Goal: Task Accomplishment & Management: Complete application form

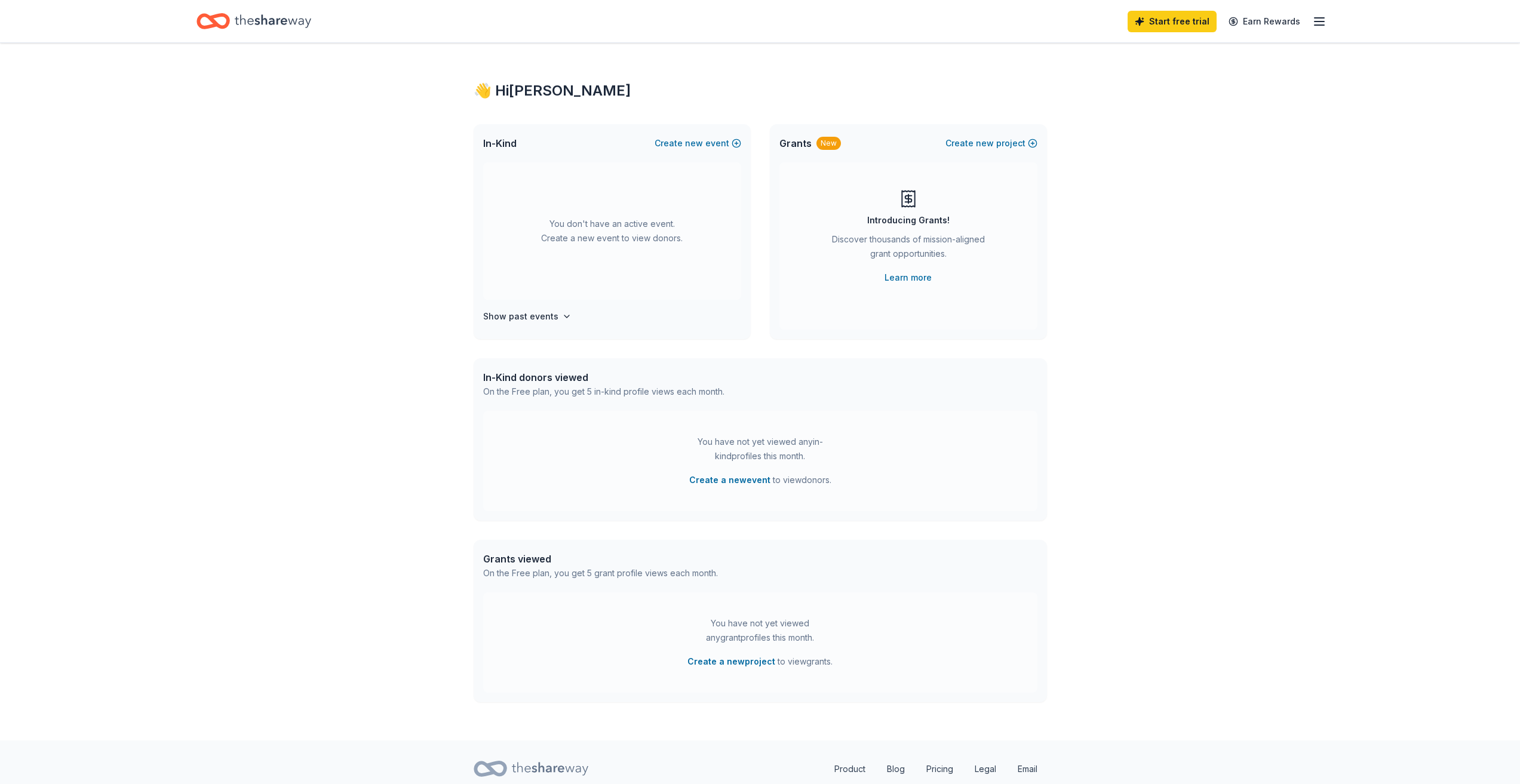
click at [1321, 21] on line "button" at bounding box center [1319, 21] width 10 height 0
click at [1426, 301] on div "👋 Hi [PERSON_NAME] In-Kind Create new event You don't have an active event. Cre…" at bounding box center [760, 391] width 1520 height 697
click at [719, 481] on button "Create a new event" at bounding box center [729, 480] width 81 height 15
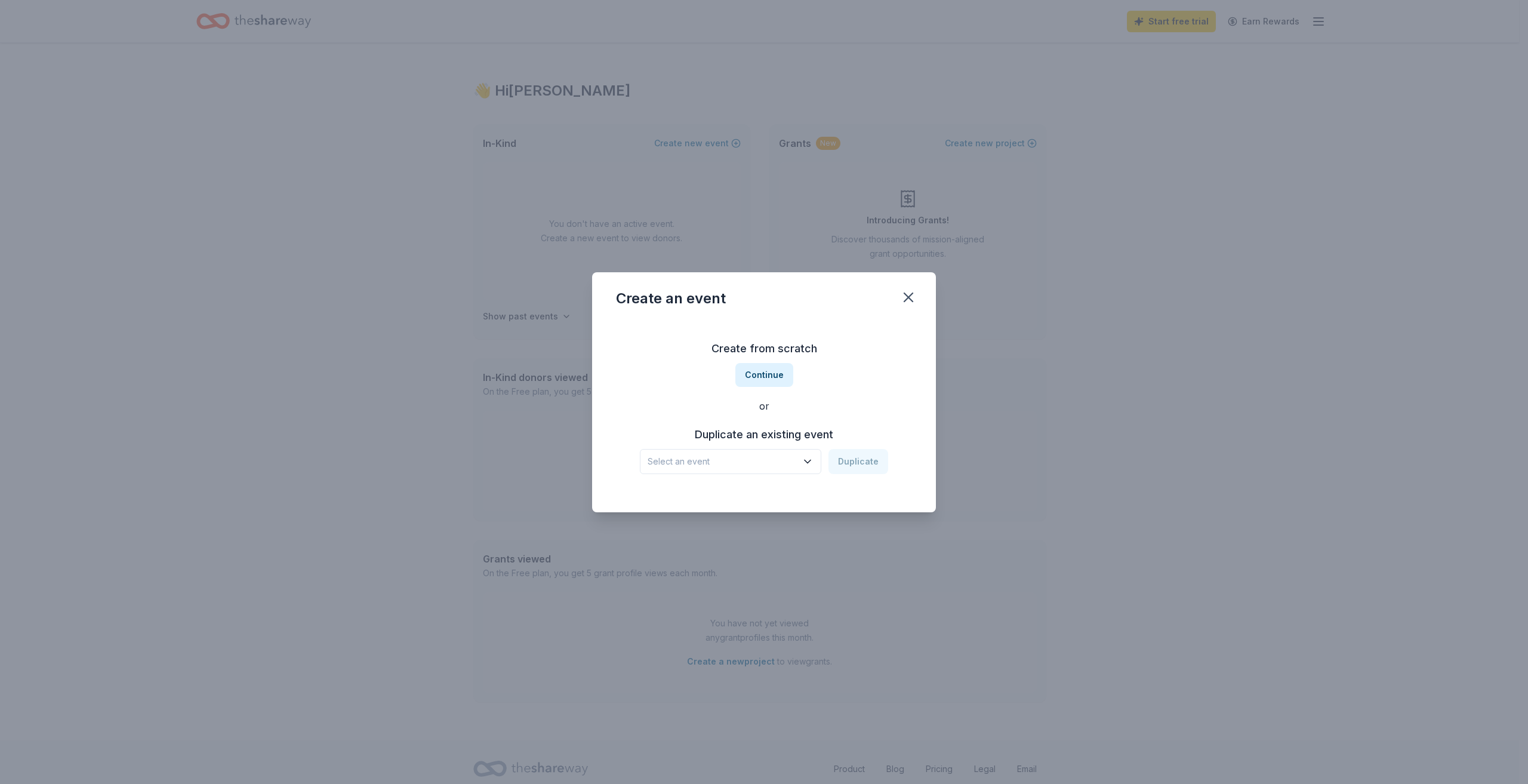
click at [817, 434] on h3 "Duplicate an existing event" at bounding box center [764, 435] width 249 height 20
click at [796, 432] on h3 "Duplicate an existing event" at bounding box center [764, 435] width 249 height 20
click at [816, 464] on button "Select an event" at bounding box center [730, 461] width 181 height 25
click at [770, 504] on div "[DATE] · IL" at bounding box center [715, 507] width 125 height 15
click at [842, 465] on button "Duplicate" at bounding box center [857, 461] width 59 height 25
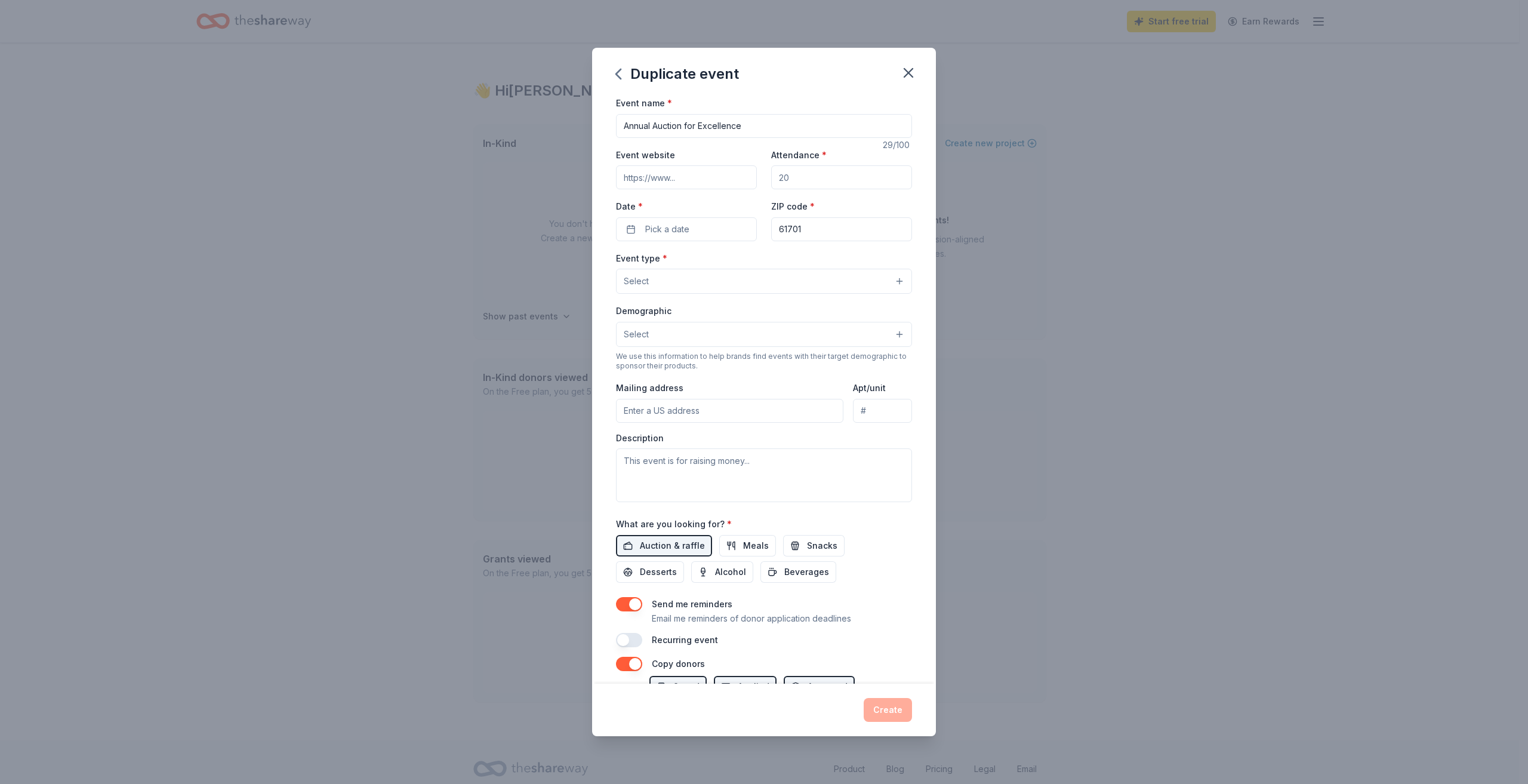
click at [813, 176] on input "Attendance *" at bounding box center [842, 177] width 140 height 23
type input "200"
click at [650, 227] on span "Pick a date" at bounding box center [667, 229] width 44 height 15
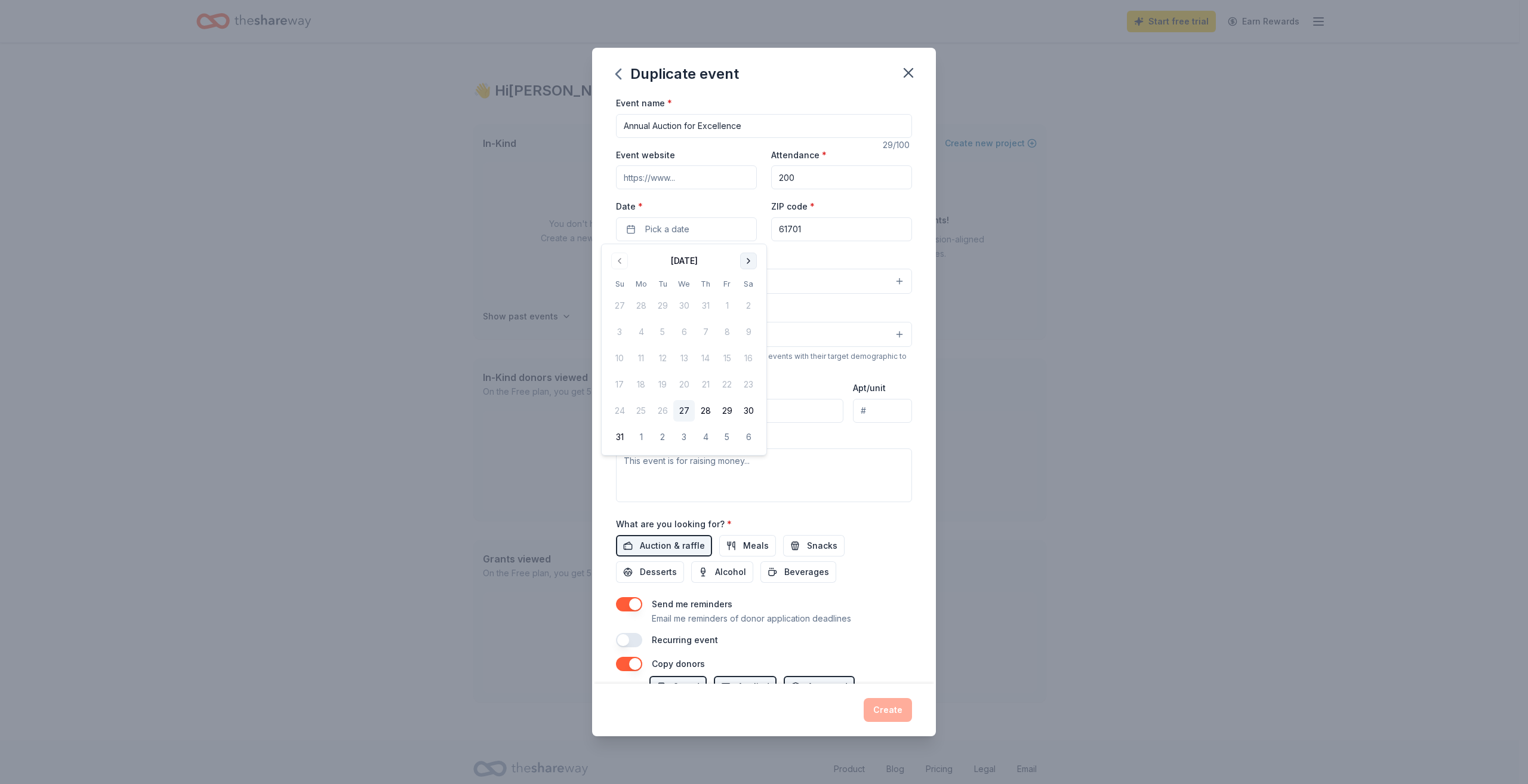
click at [751, 261] on button "Go to next month" at bounding box center [748, 260] width 17 height 17
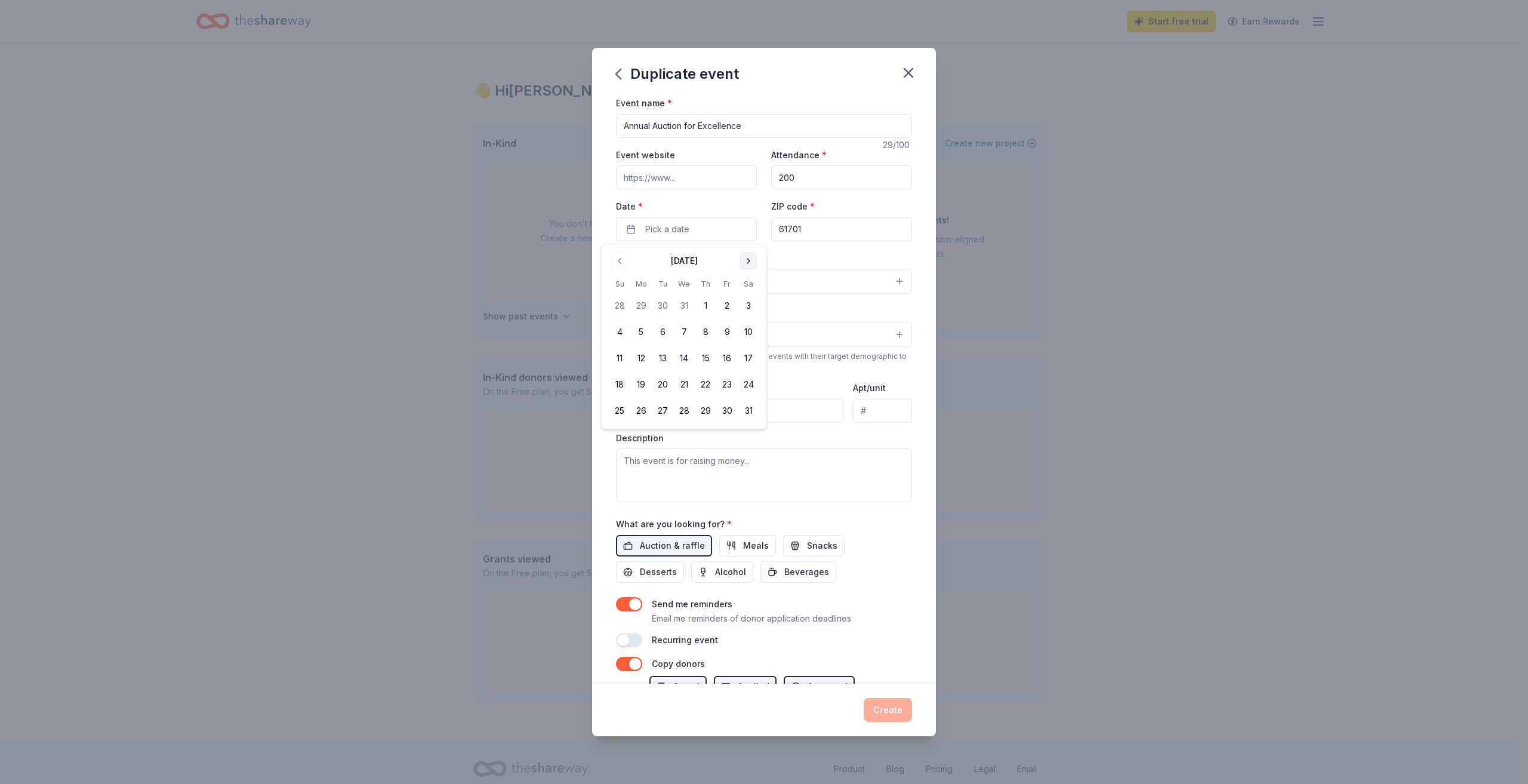
click at [751, 261] on button "Go to next month" at bounding box center [748, 260] width 17 height 17
click at [745, 330] on button "14" at bounding box center [748, 332] width 21 height 21
click at [872, 252] on div "Event type * Select" at bounding box center [764, 272] width 296 height 44
click at [871, 282] on button "Select" at bounding box center [764, 281] width 296 height 25
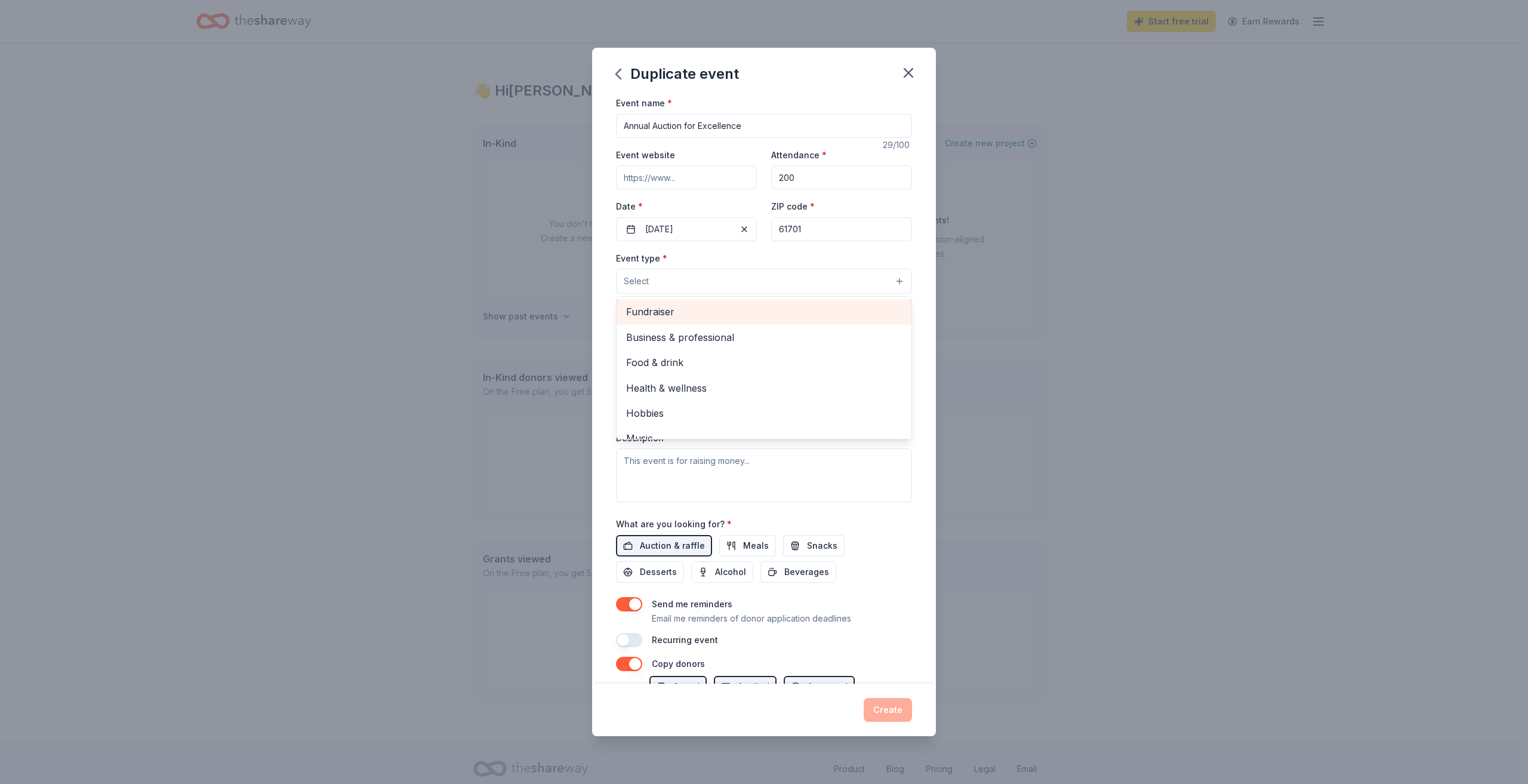
click at [854, 312] on span "Fundraiser" at bounding box center [764, 312] width 276 height 16
click at [838, 252] on div "Event type * Fundraiser Business & professional Food & drink Health & wellness …" at bounding box center [764, 273] width 296 height 45
click at [782, 338] on button "Select" at bounding box center [764, 335] width 296 height 25
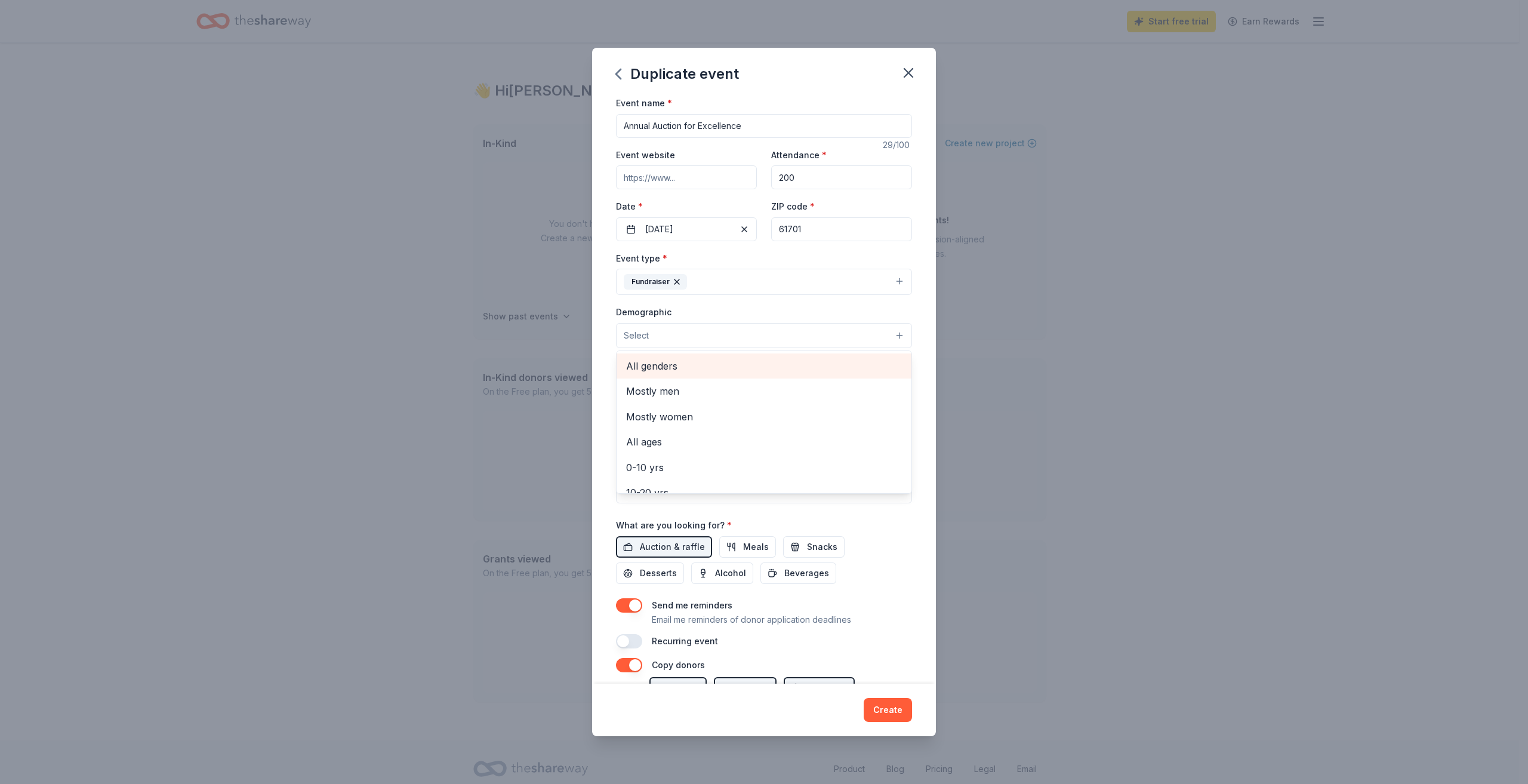
click at [689, 373] on span "All genders" at bounding box center [764, 366] width 276 height 16
click at [708, 377] on span "20-30 yrs" at bounding box center [764, 374] width 276 height 16
click at [710, 381] on span "30-40 yrs" at bounding box center [764, 374] width 276 height 16
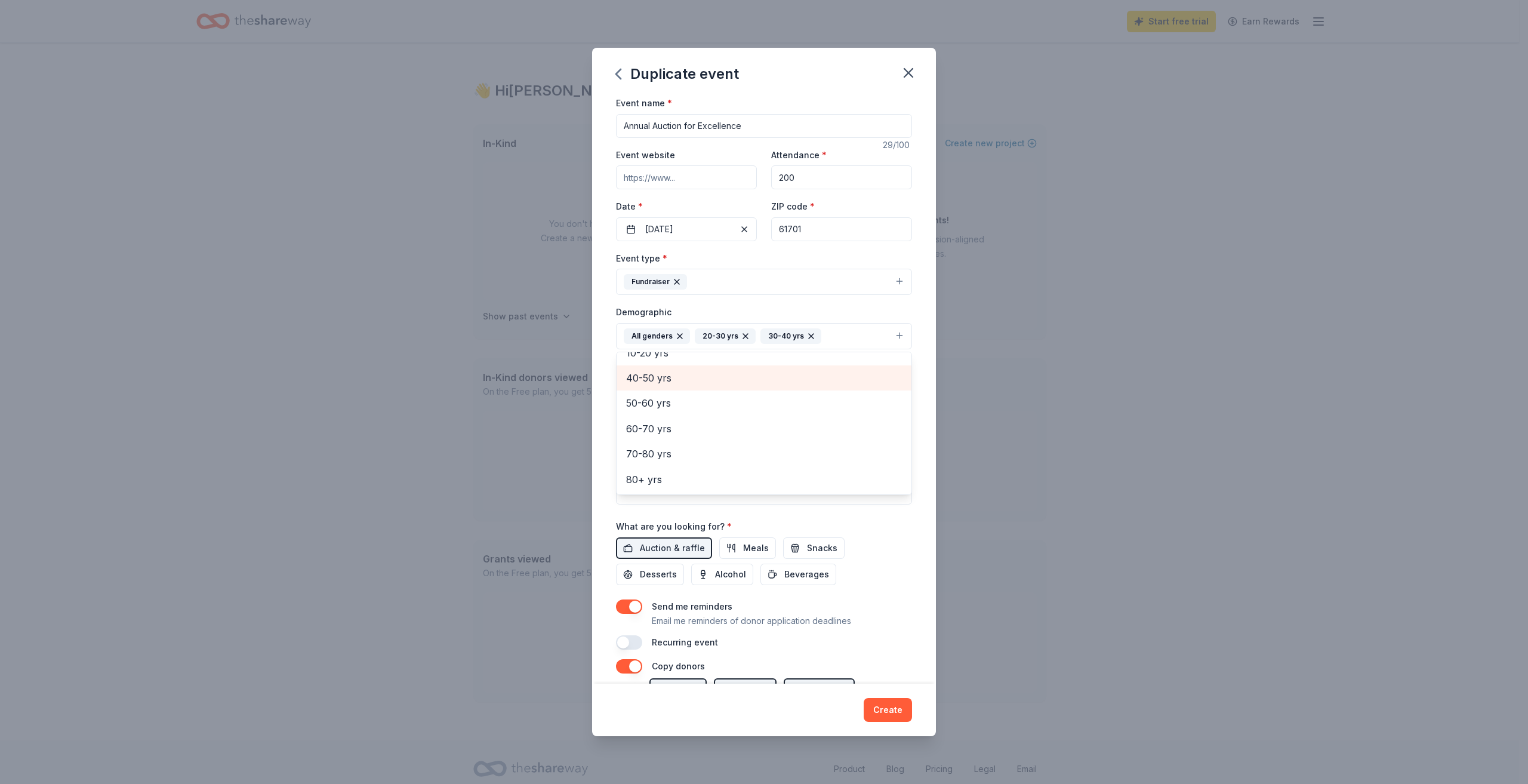
click at [722, 384] on span "40-50 yrs" at bounding box center [764, 377] width 276 height 16
click at [695, 411] on span "50-60 yrs" at bounding box center [764, 403] width 276 height 16
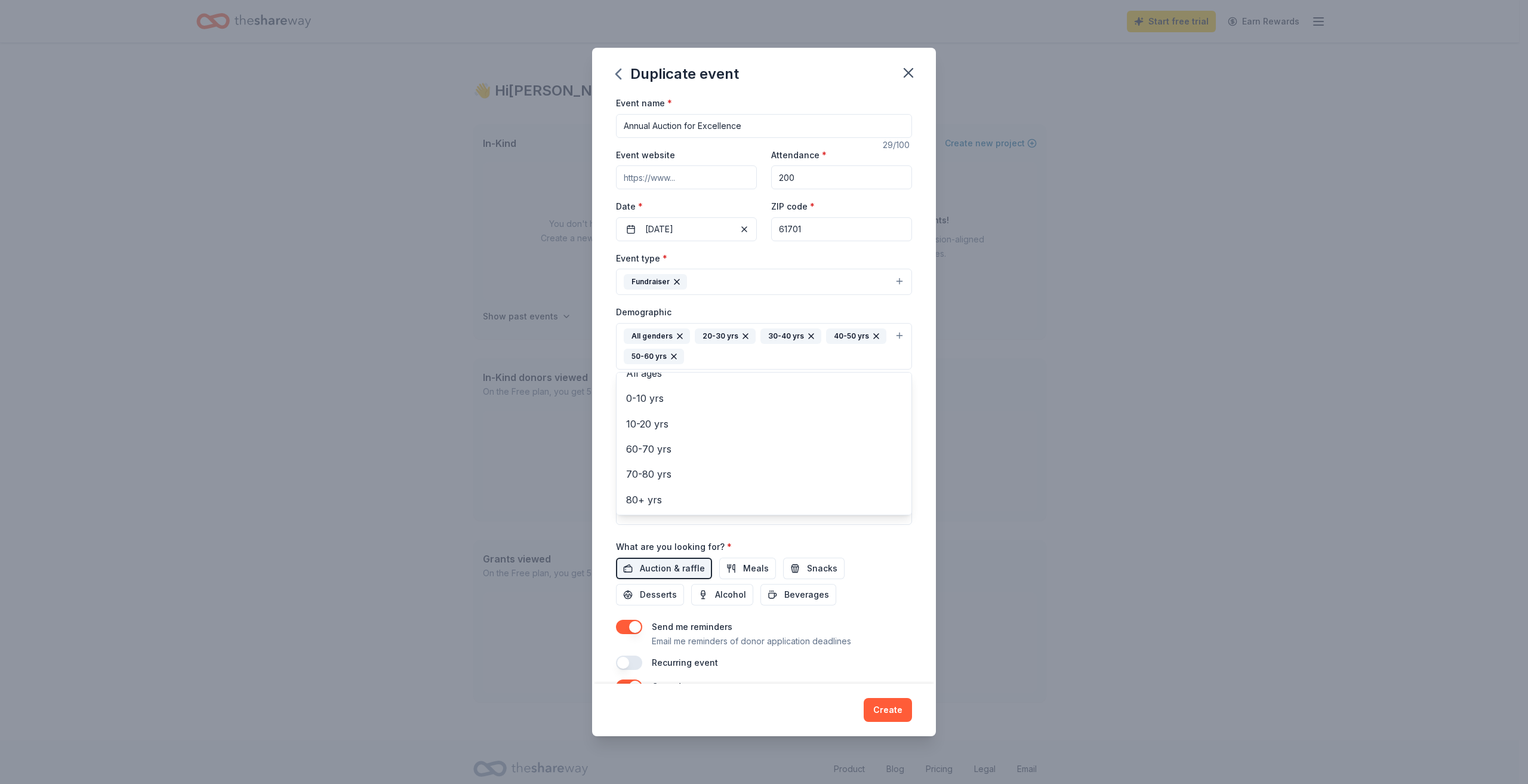
click at [917, 302] on div "Event name * Annual Auction for Excellence 29 /100 Event website Attendance * 2…" at bounding box center [764, 389] width 344 height 588
click at [821, 504] on textarea at bounding box center [764, 497] width 296 height 54
paste textarea "[DEMOGRAPHIC_DATA][GEOGRAPHIC_DATA][DEMOGRAPHIC_DATA] was established in [DATE]…"
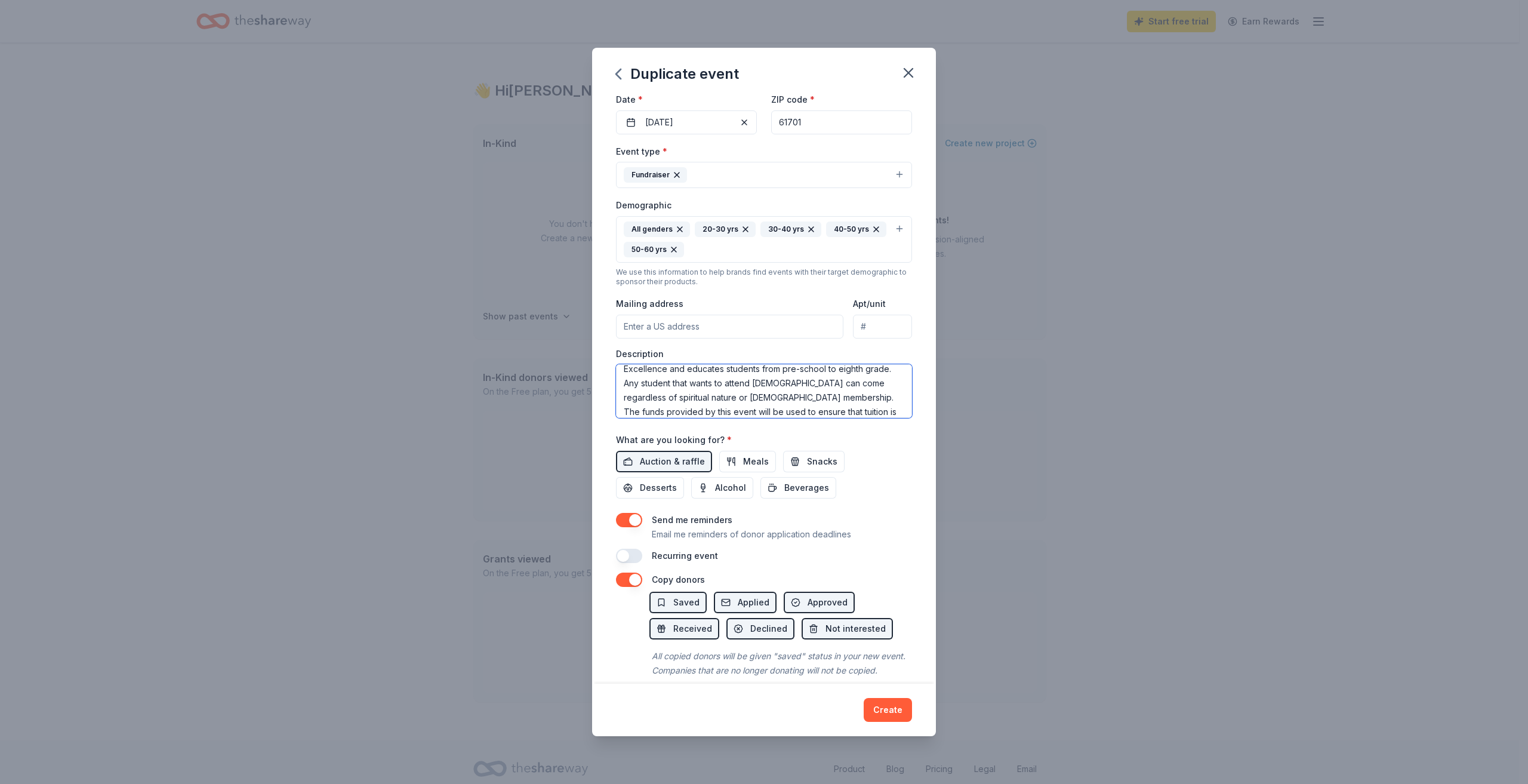
scroll to position [137, 0]
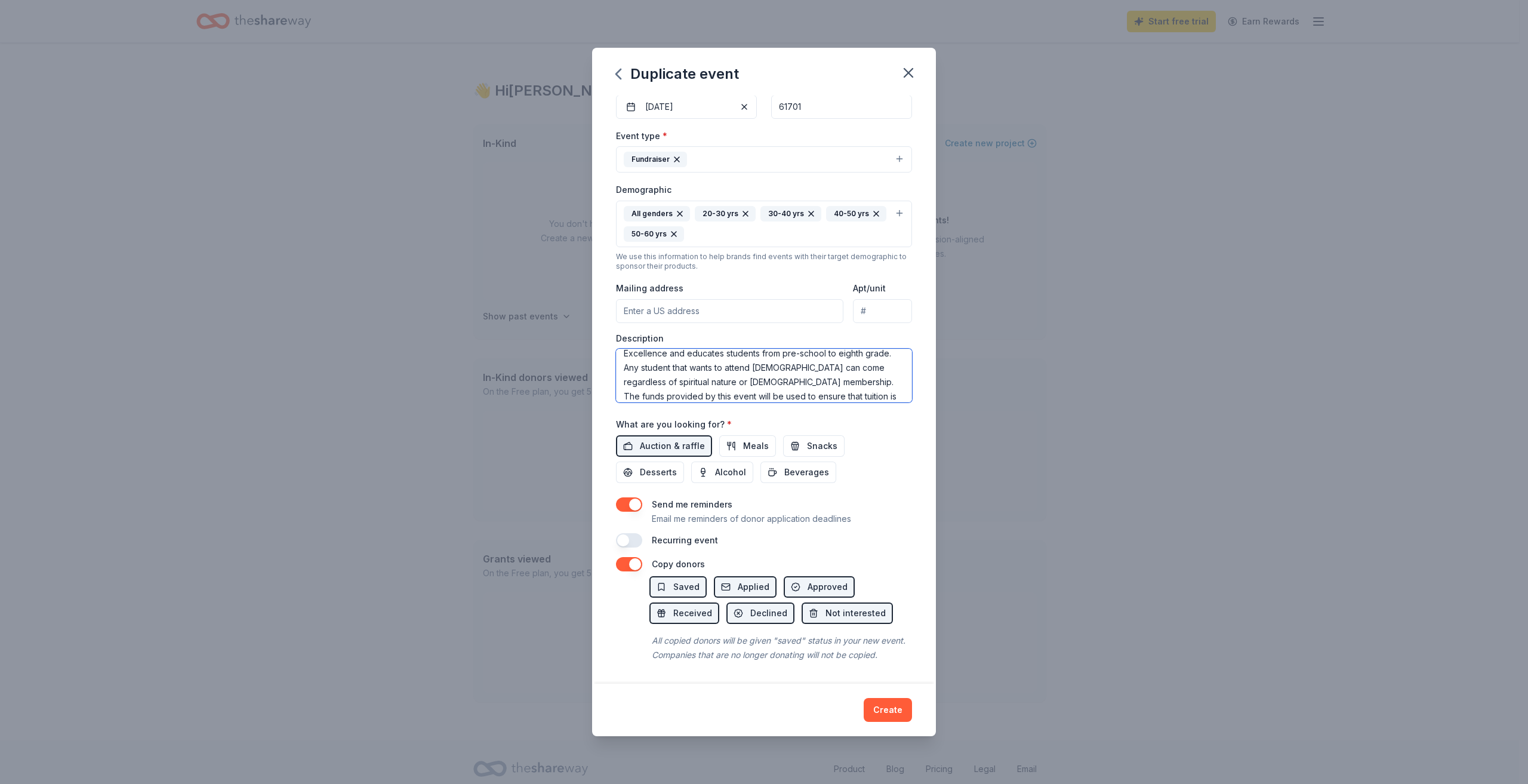
type textarea "[DEMOGRAPHIC_DATA][GEOGRAPHIC_DATA][DEMOGRAPHIC_DATA] was established in [DATE]…"
click at [627, 533] on button "button" at bounding box center [629, 540] width 26 height 15
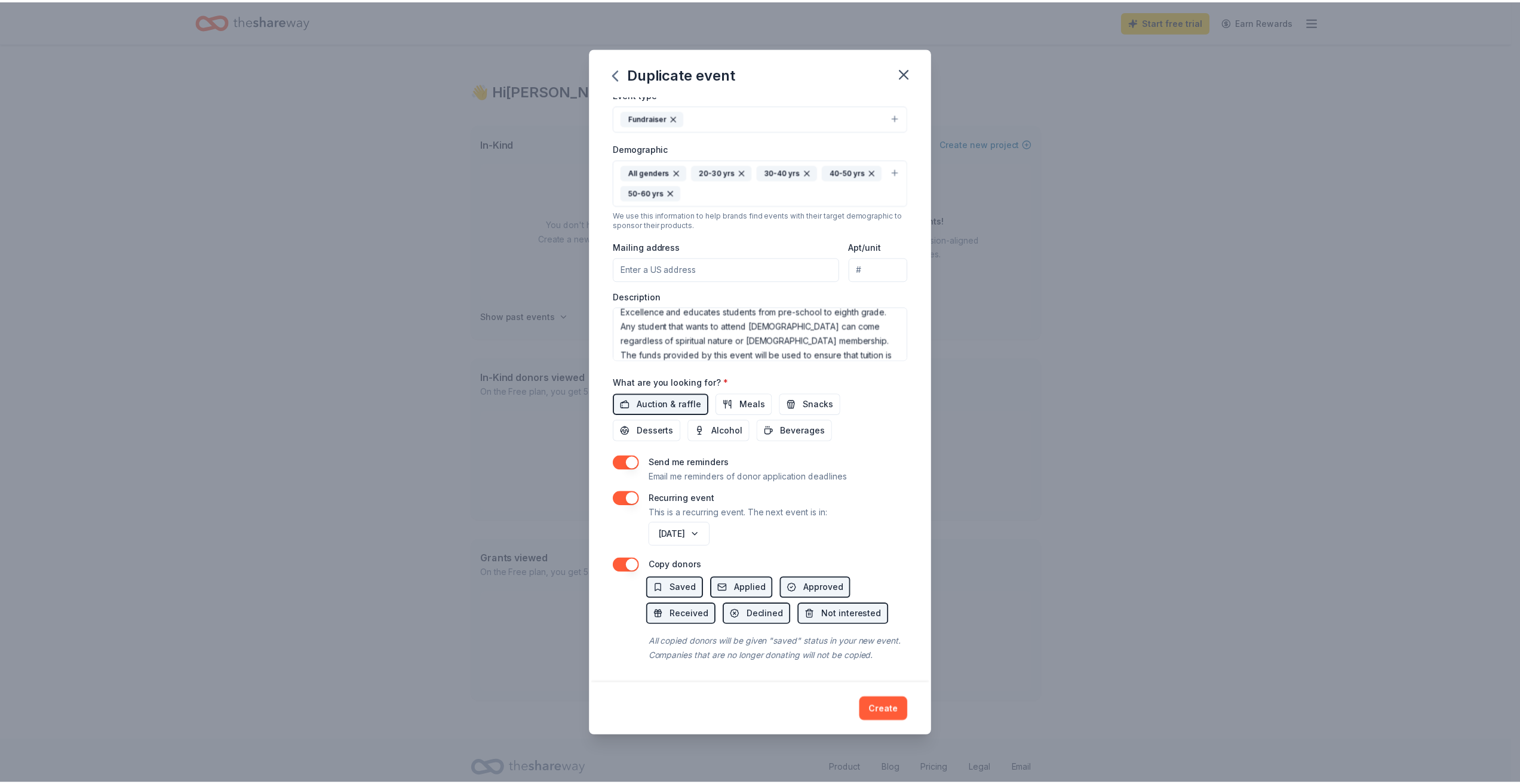
scroll to position [179, 0]
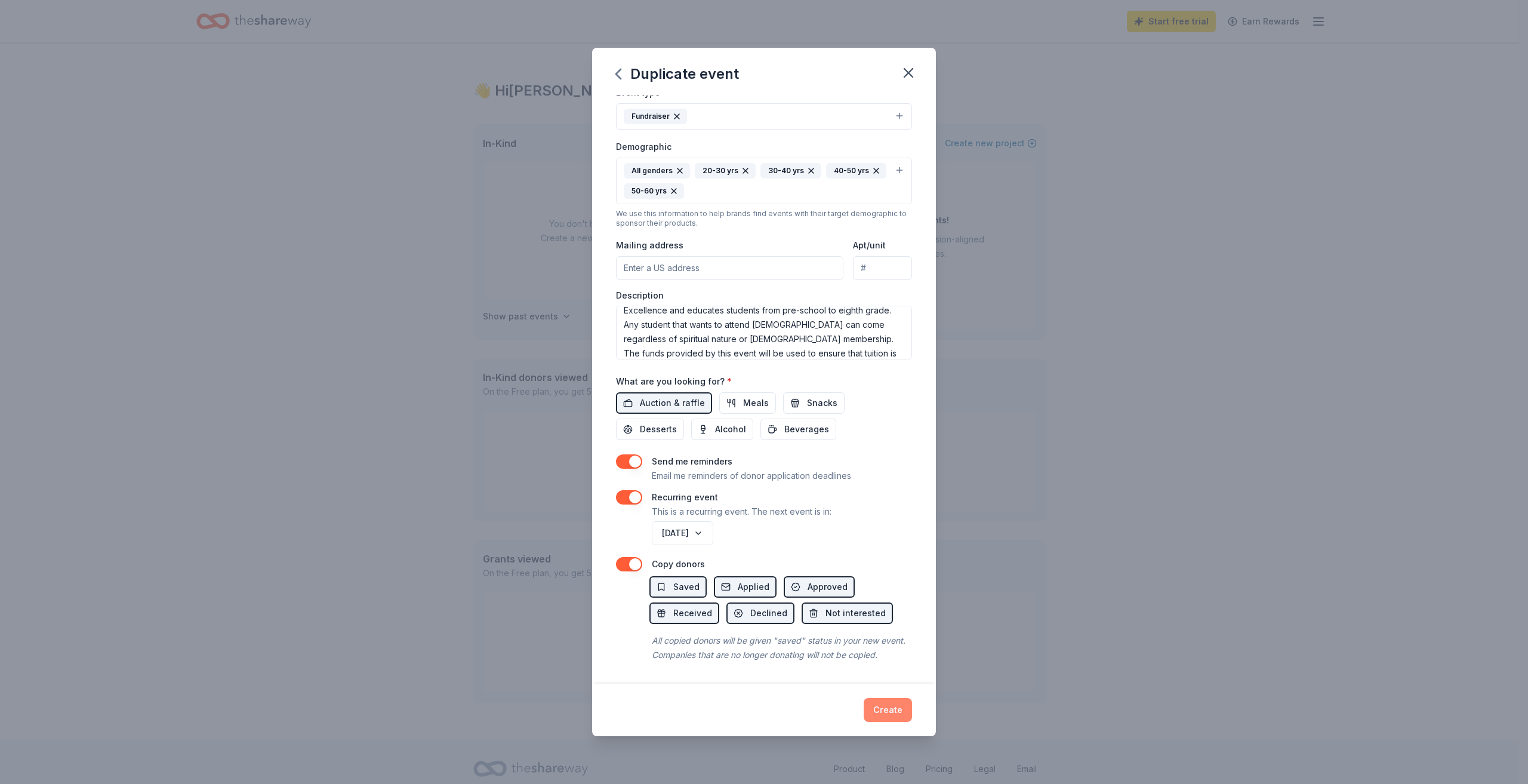
click at [894, 699] on button "Create" at bounding box center [888, 709] width 49 height 23
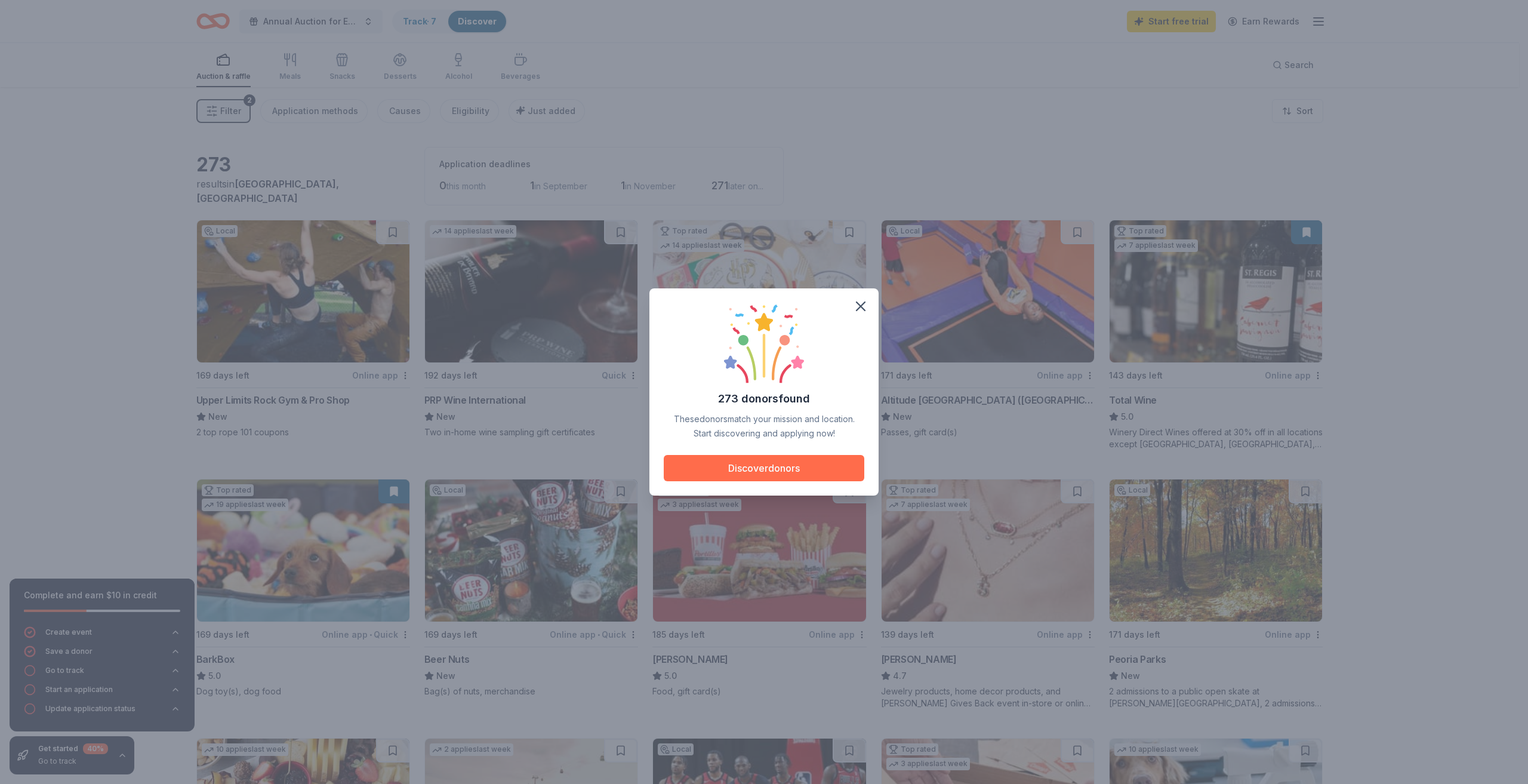
click at [803, 465] on button "Discover donors" at bounding box center [764, 467] width 201 height 26
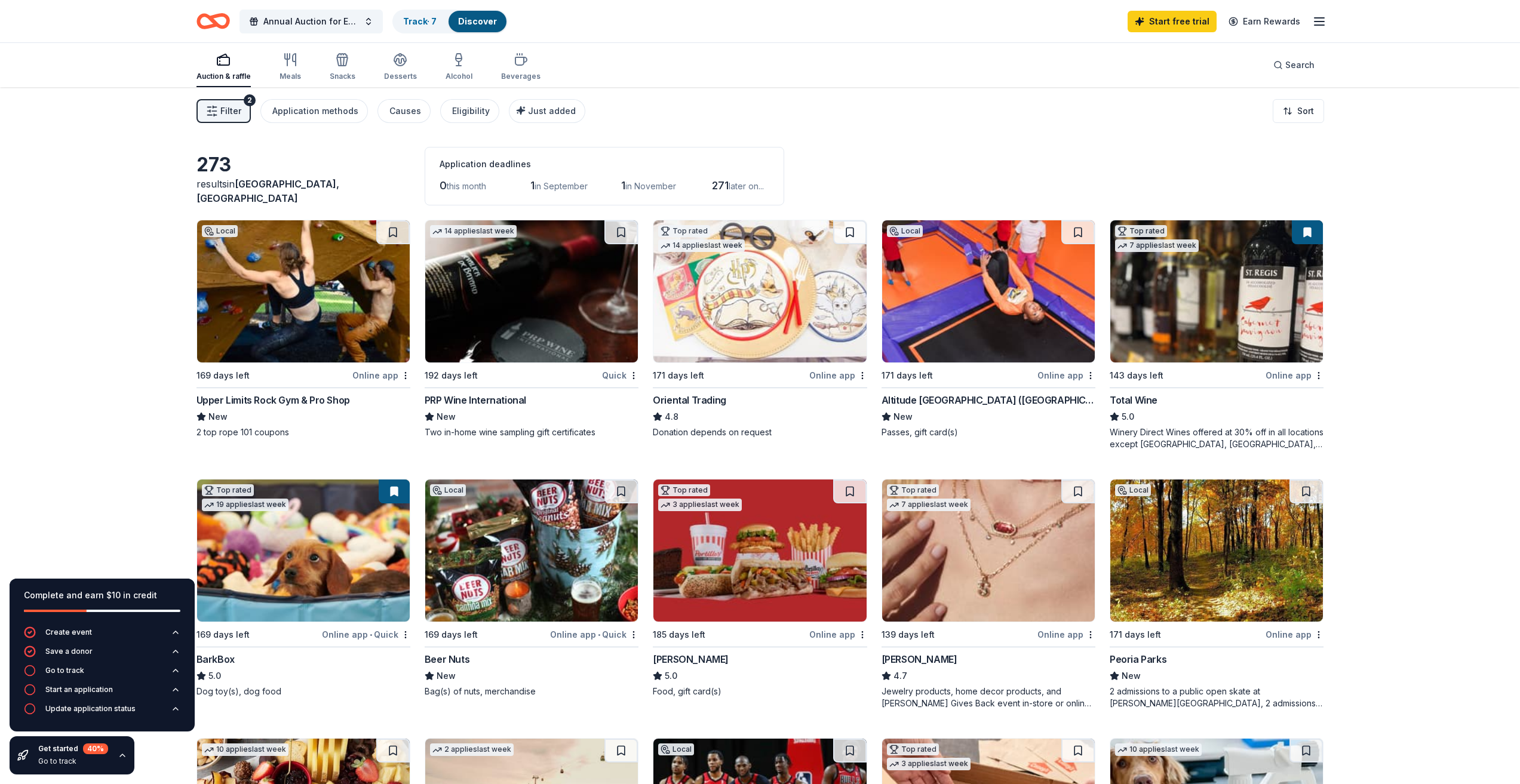
click at [343, 305] on img at bounding box center [303, 292] width 213 height 142
click at [985, 325] on img at bounding box center [988, 292] width 213 height 142
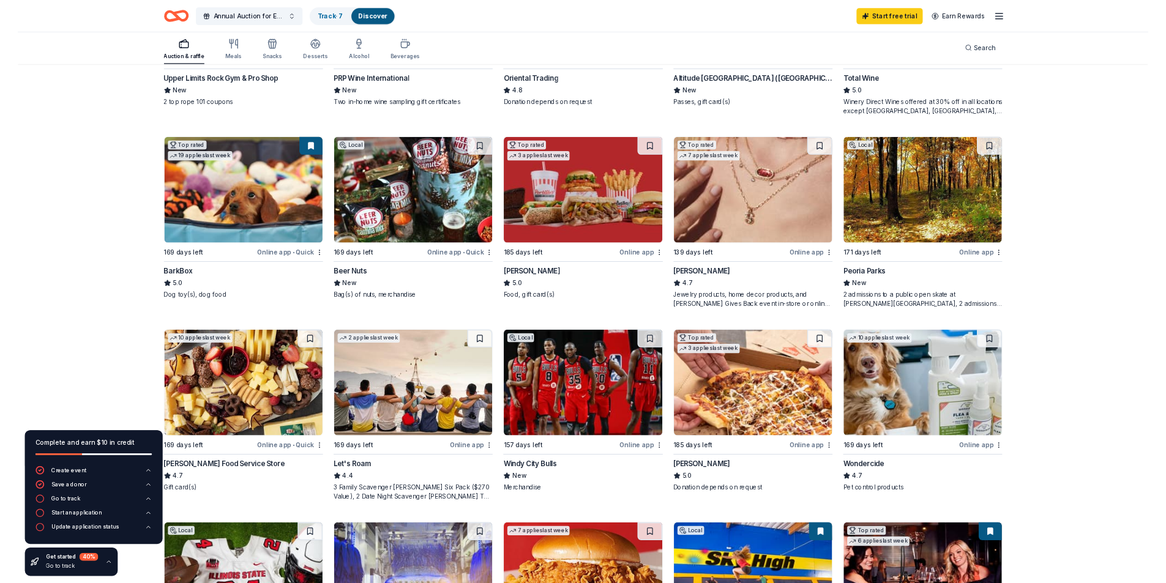
scroll to position [306, 0]
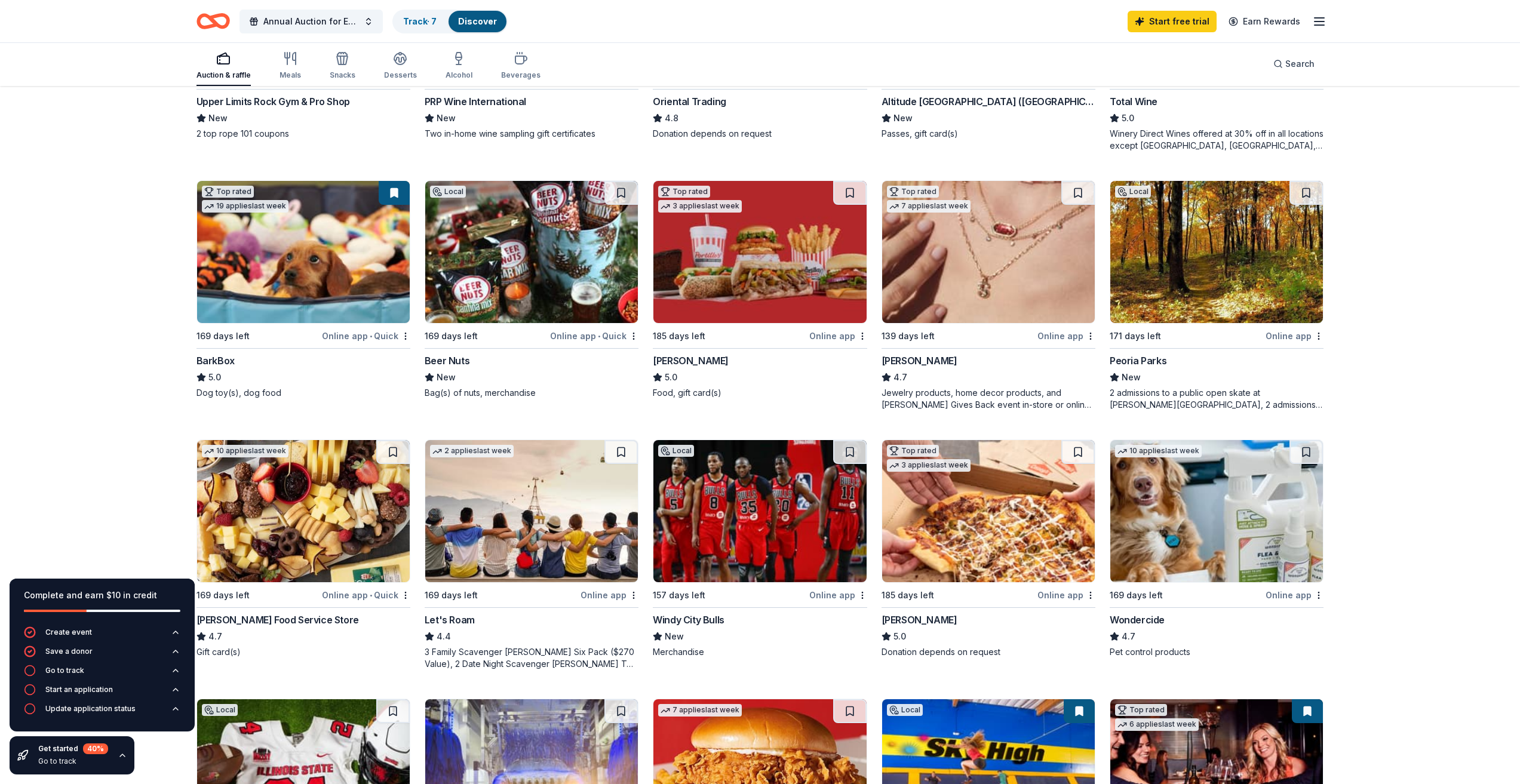
click at [741, 284] on img at bounding box center [760, 252] width 213 height 142
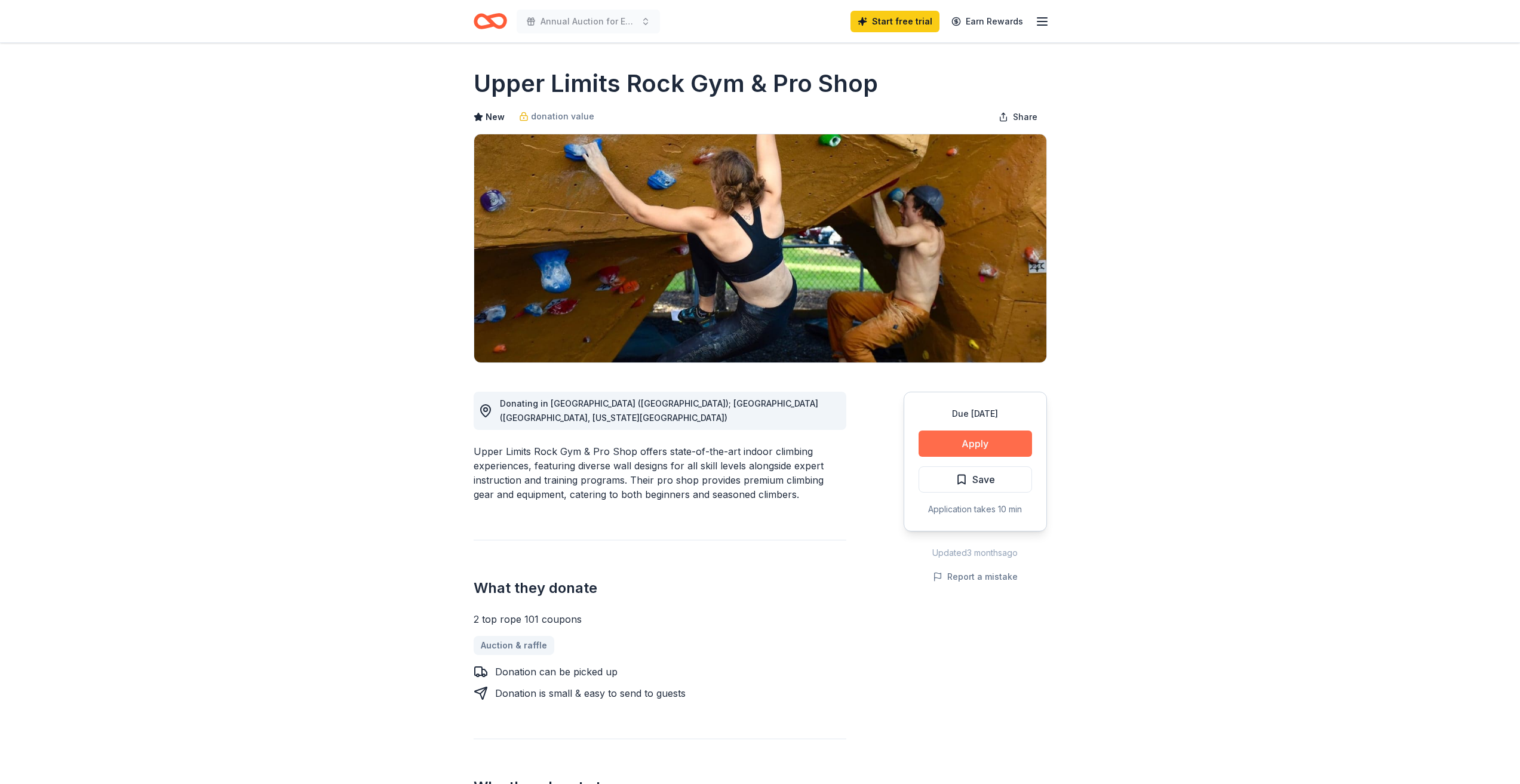
click at [996, 450] on button "Apply" at bounding box center [975, 443] width 113 height 26
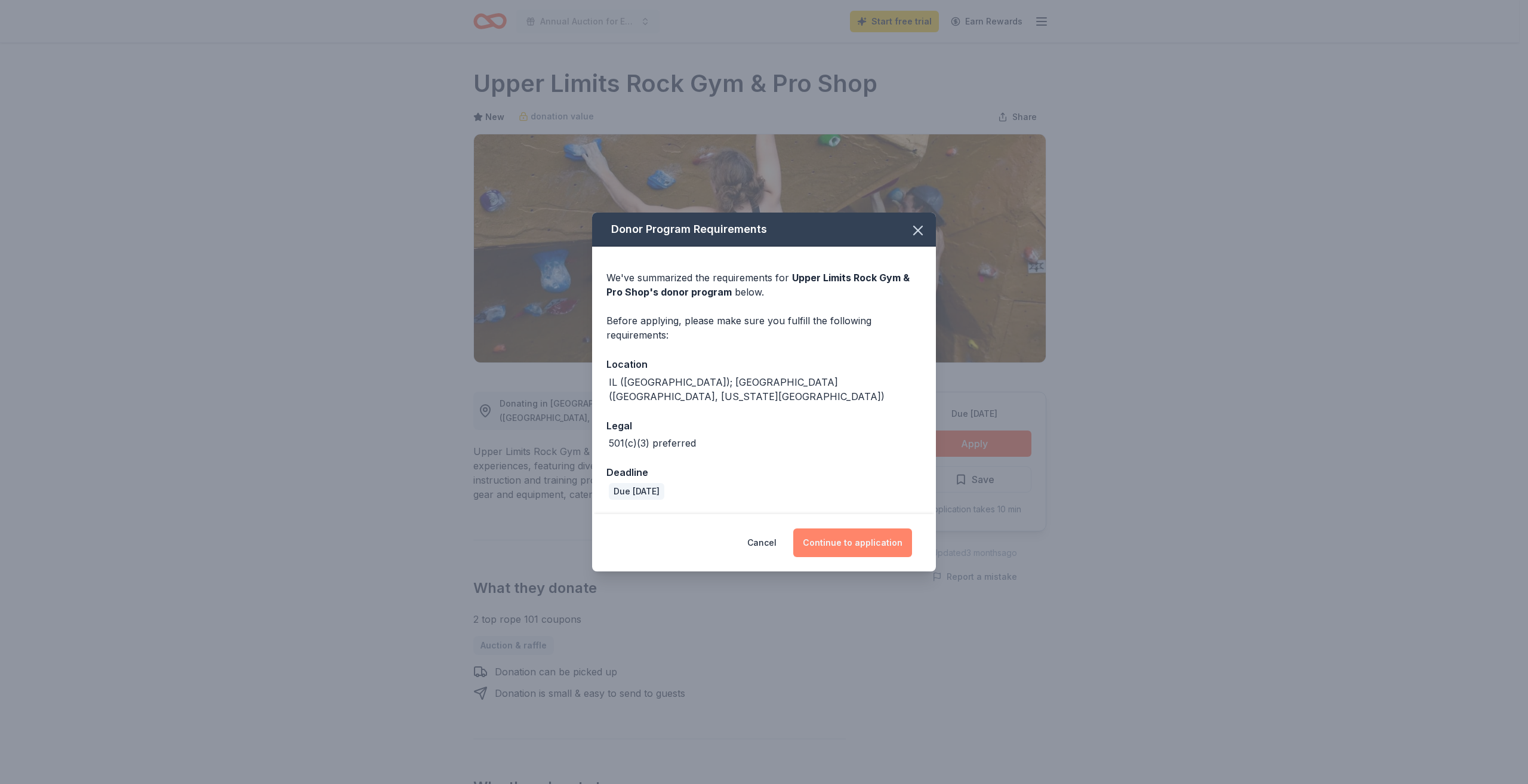
click at [881, 540] on button "Continue to application" at bounding box center [852, 542] width 119 height 28
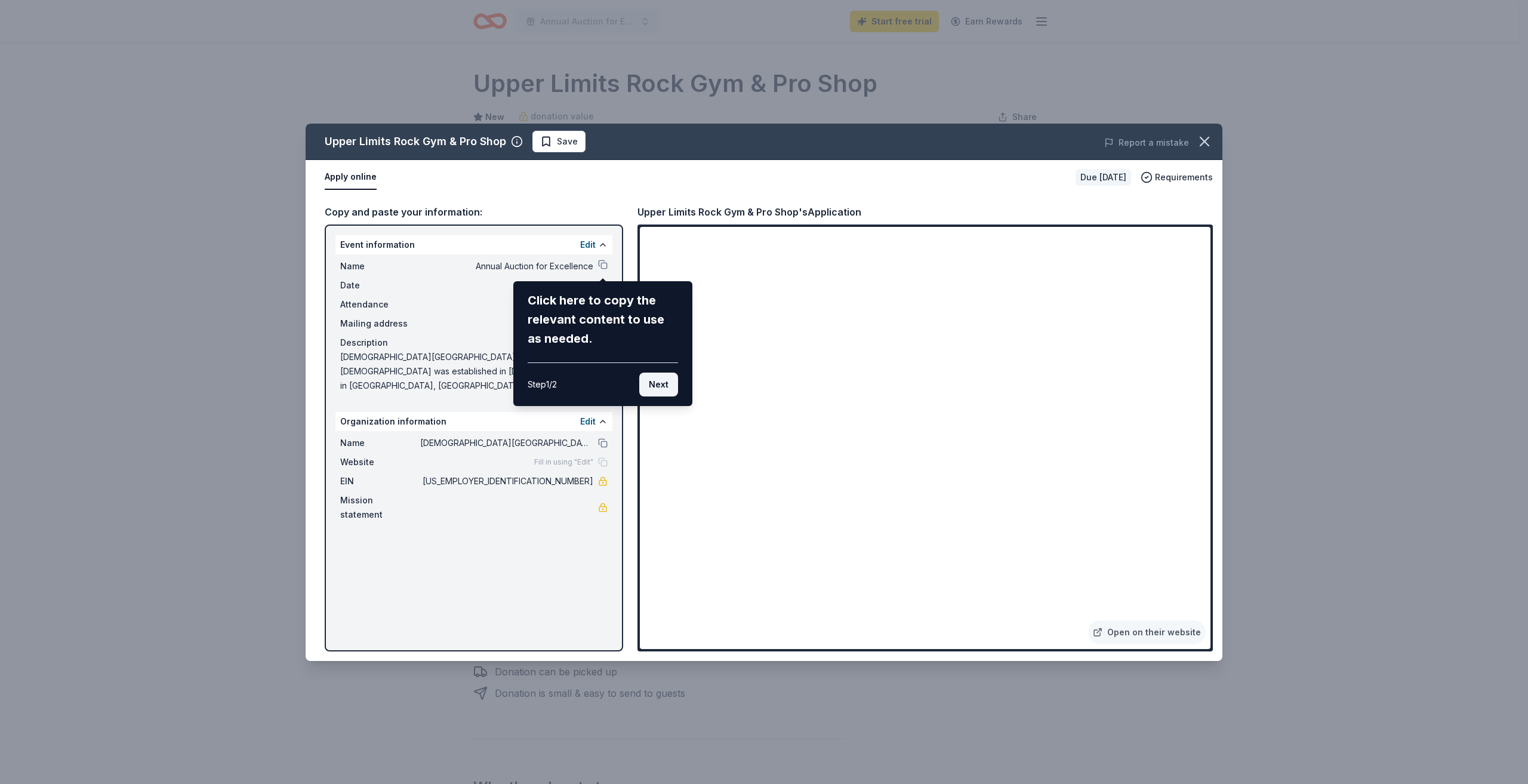
click at [645, 387] on button "Next" at bounding box center [658, 384] width 39 height 23
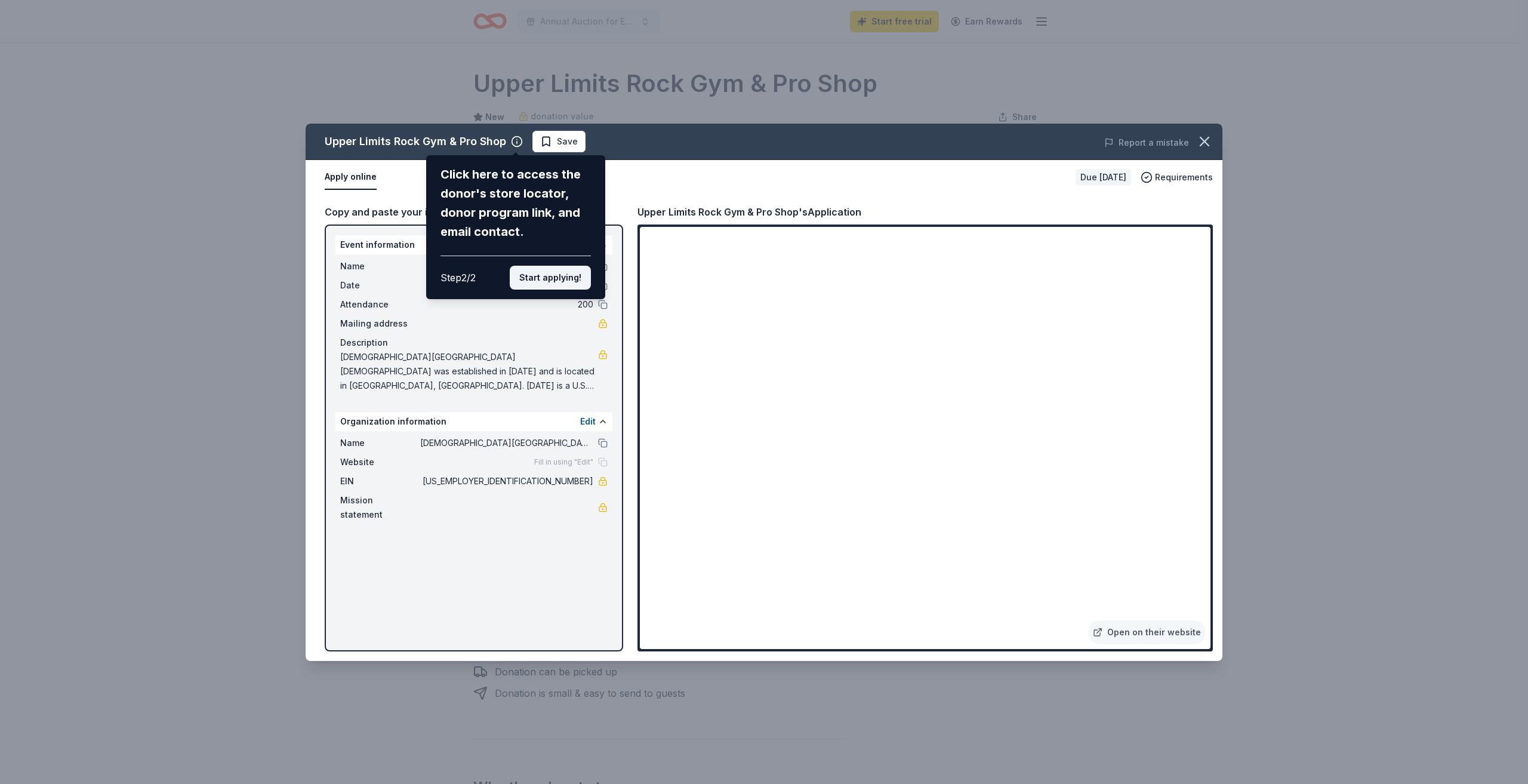
click at [552, 273] on button "Start applying!" at bounding box center [550, 277] width 81 height 23
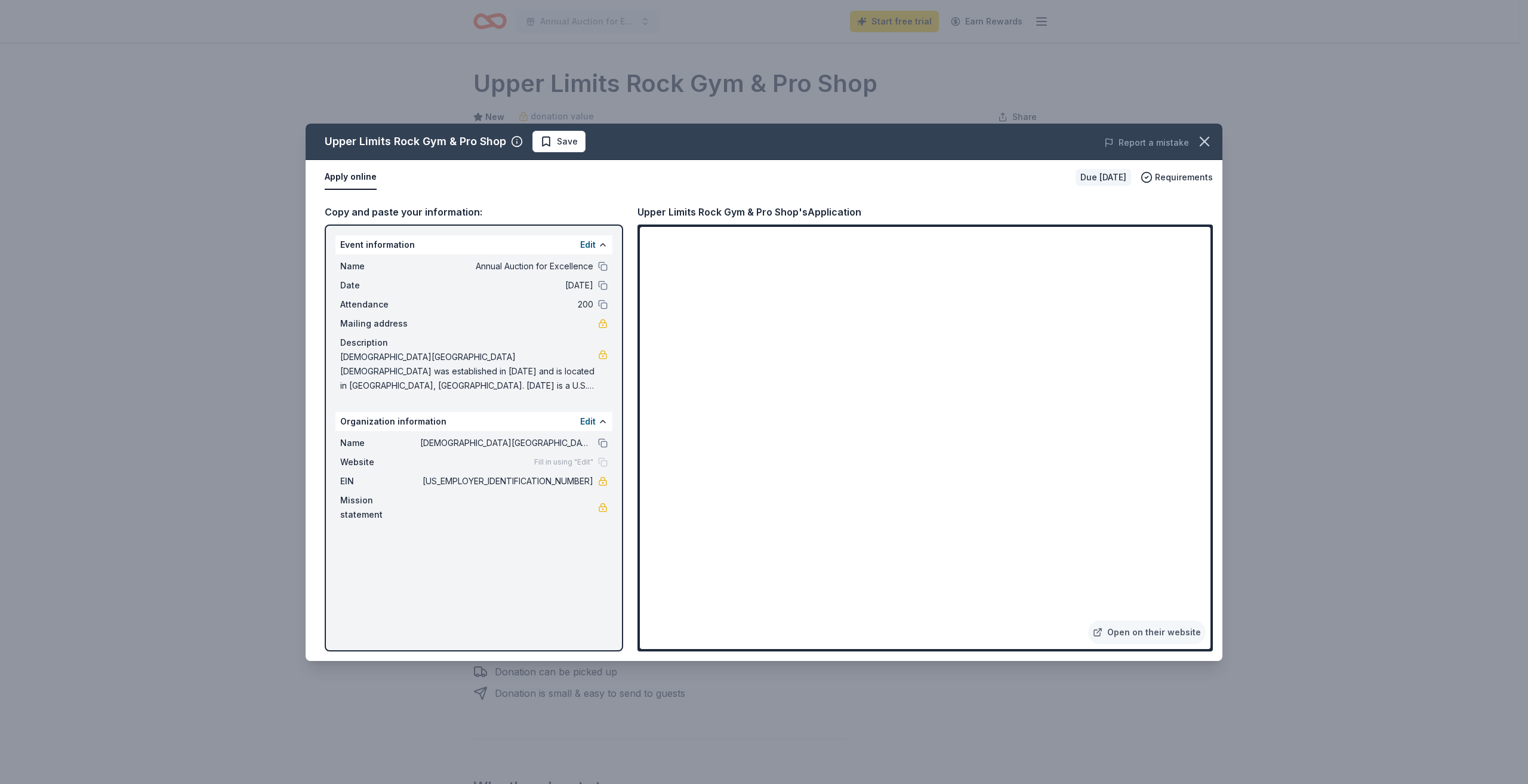
click at [350, 173] on button "Apply online" at bounding box center [350, 177] width 52 height 25
click at [1115, 637] on link "Open on their website" at bounding box center [1147, 632] width 118 height 23
drag, startPoint x: 591, startPoint y: 483, endPoint x: 542, endPoint y: 477, distance: 49.4
click at [542, 477] on span "37-1223287" at bounding box center [506, 481] width 173 height 15
click at [1203, 141] on icon "button" at bounding box center [1204, 141] width 9 height 9
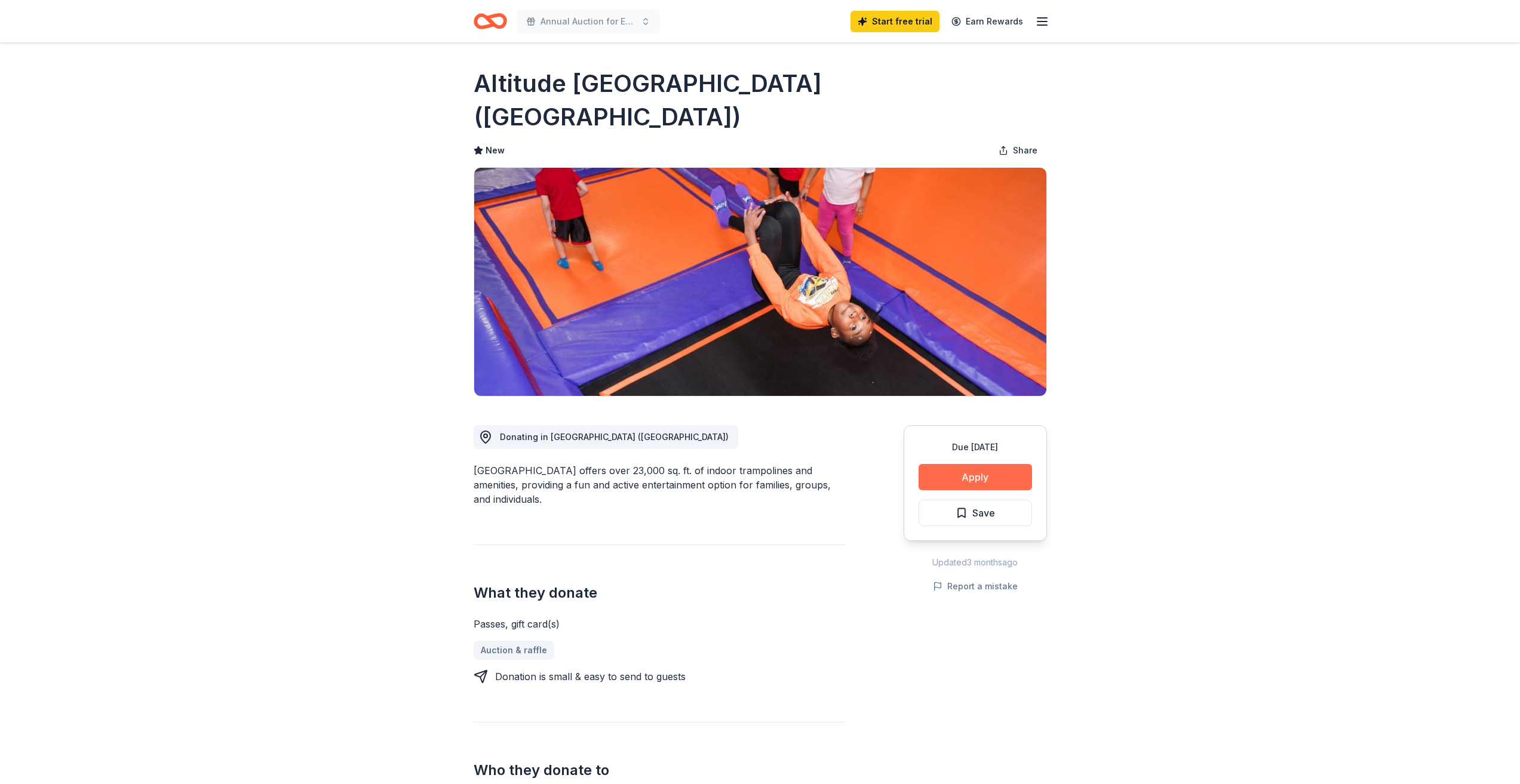
click at [1020, 464] on button "Apply" at bounding box center [975, 477] width 113 height 26
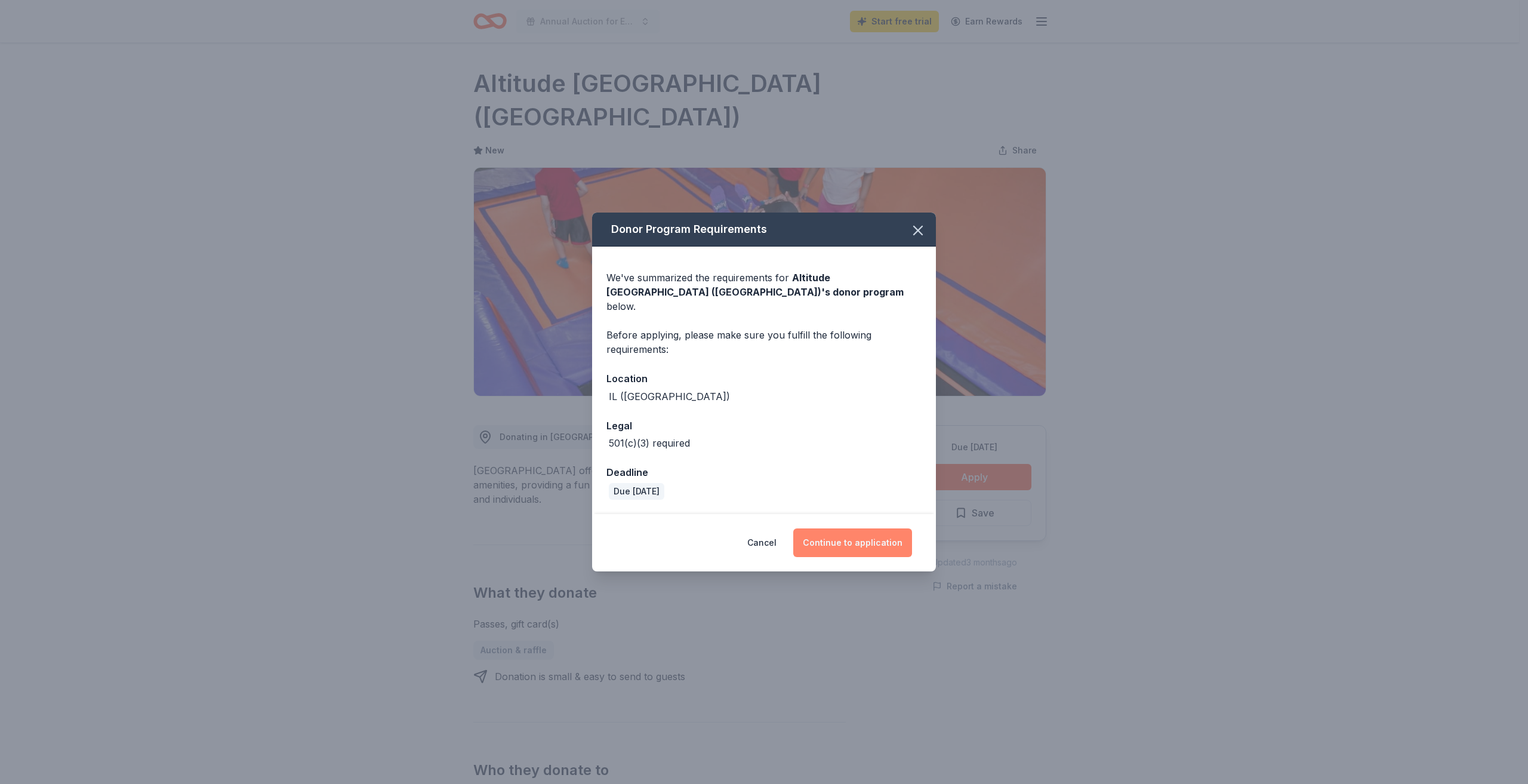
click at [908, 529] on button "Continue to application" at bounding box center [852, 542] width 119 height 28
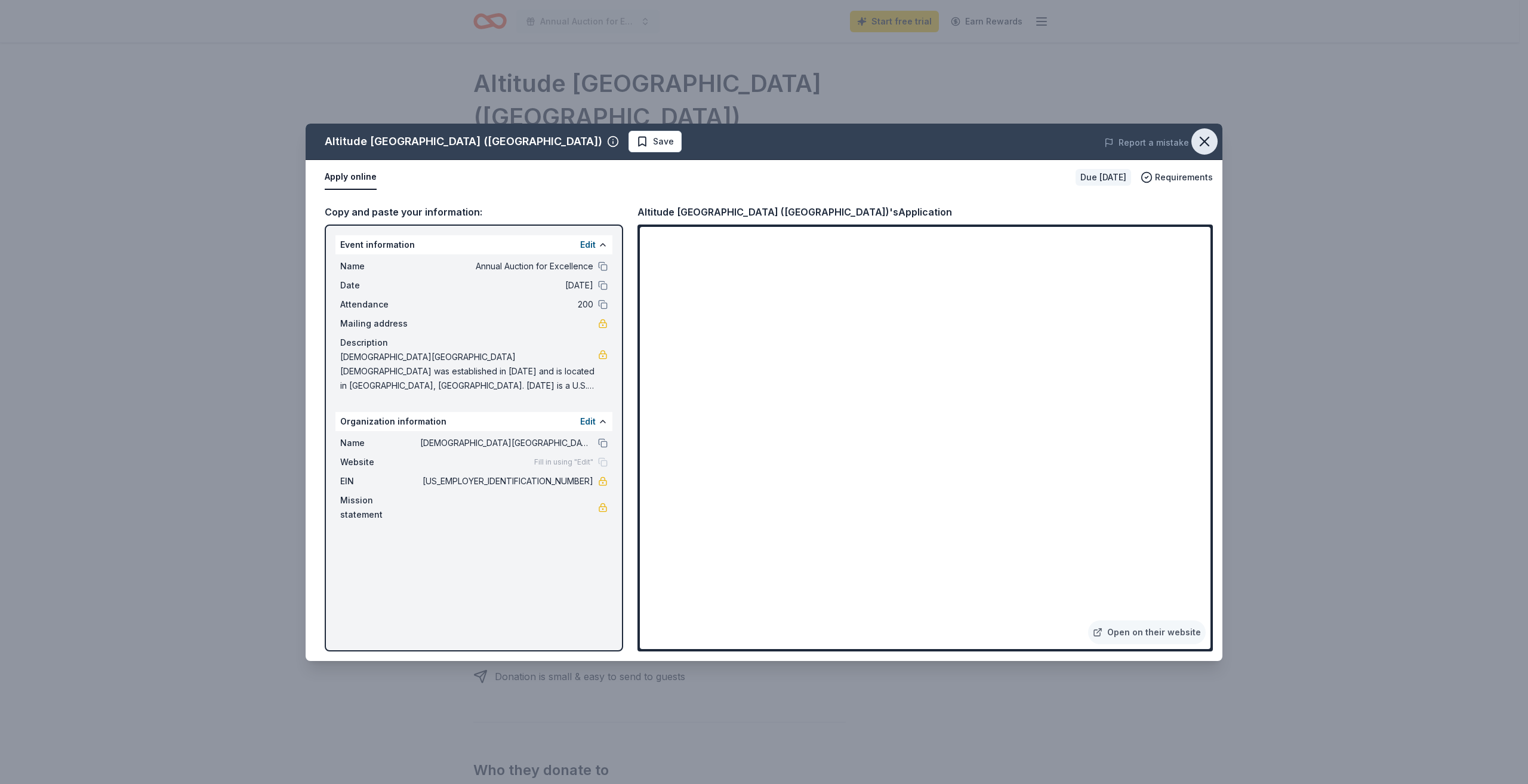
click at [1203, 138] on icon "button" at bounding box center [1204, 140] width 17 height 17
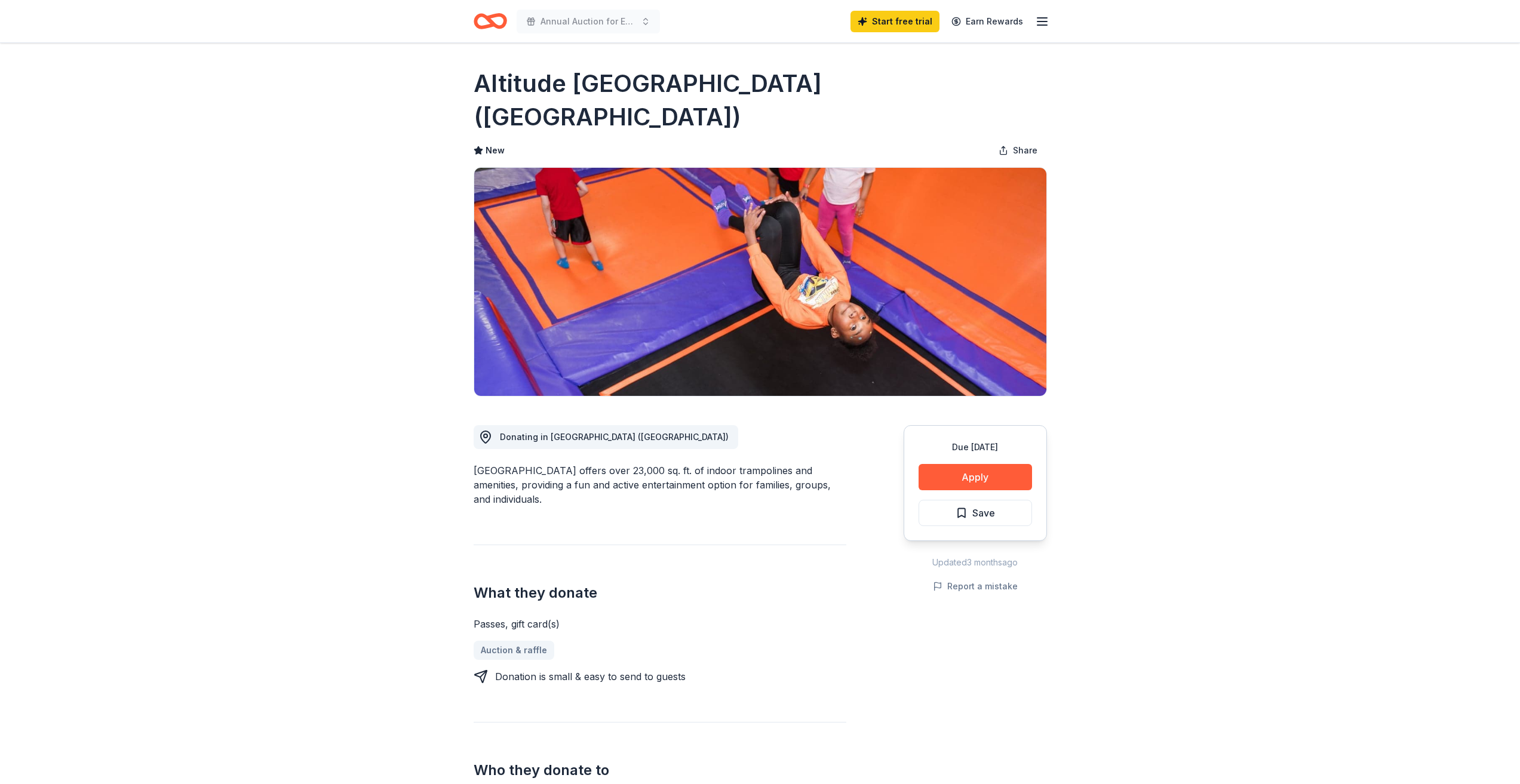
scroll to position [59, 0]
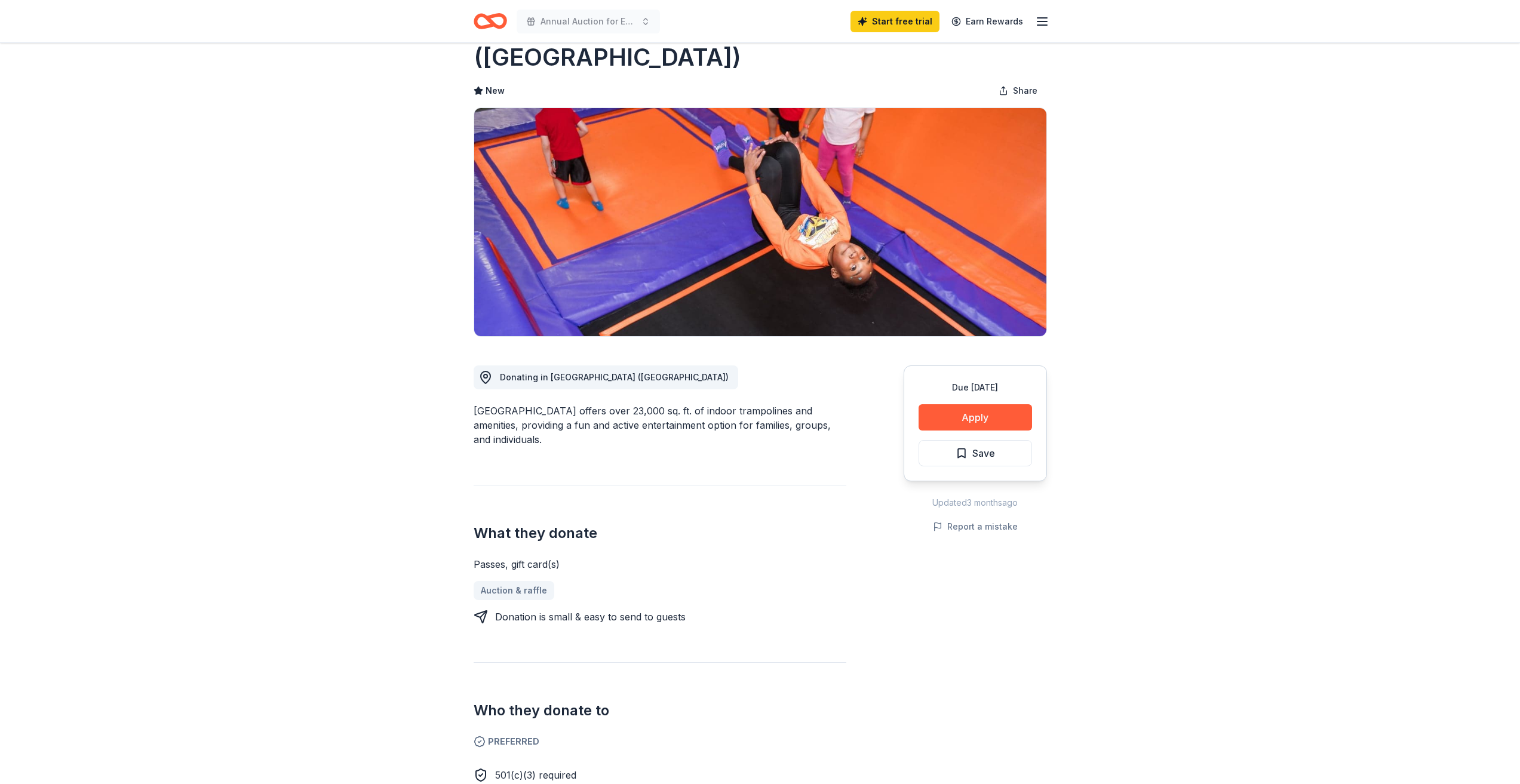
click at [985, 584] on div "Due in 171 days Apply Save Updated 3 months ago Report a mistake" at bounding box center [975, 625] width 143 height 577
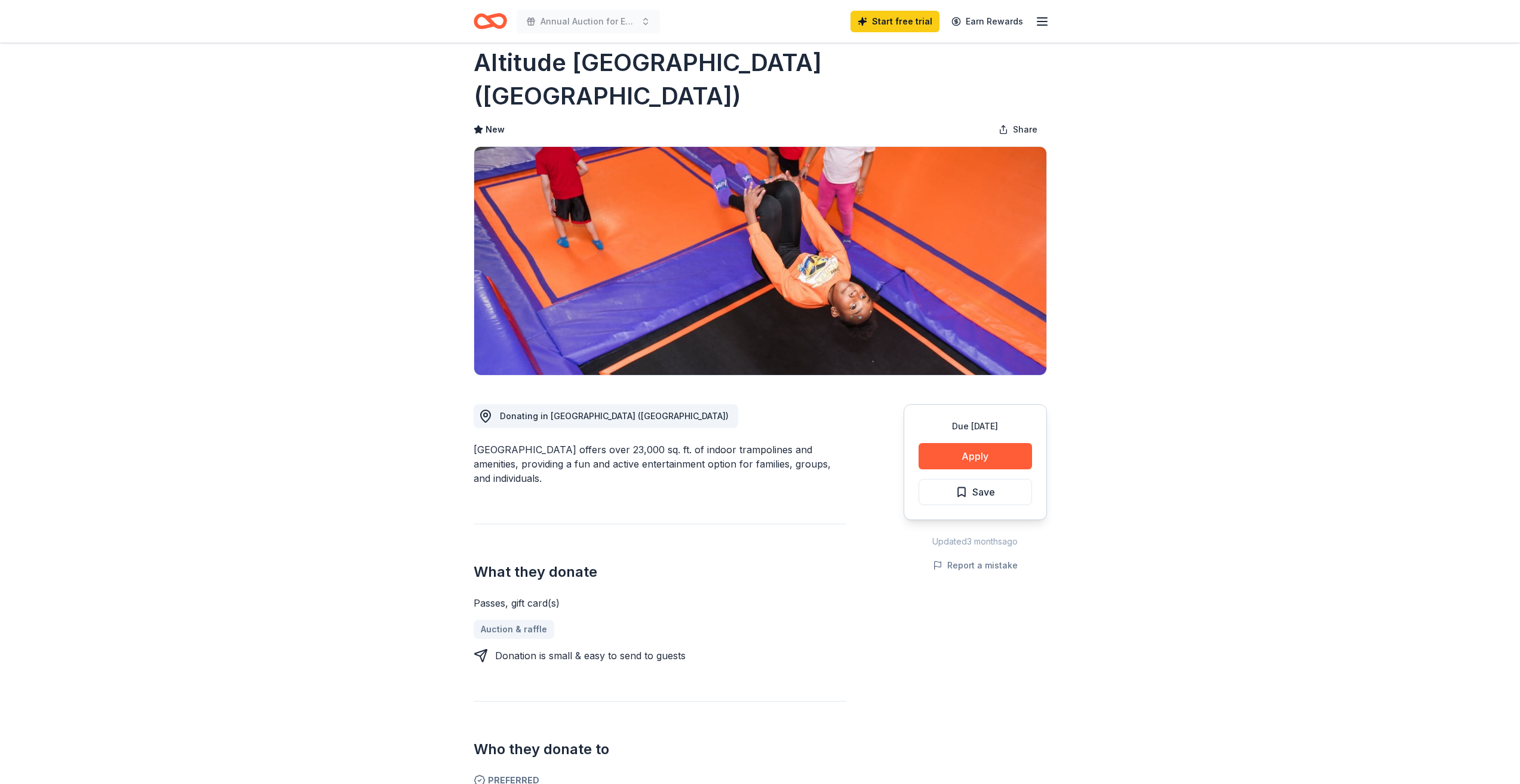
scroll to position [0, 0]
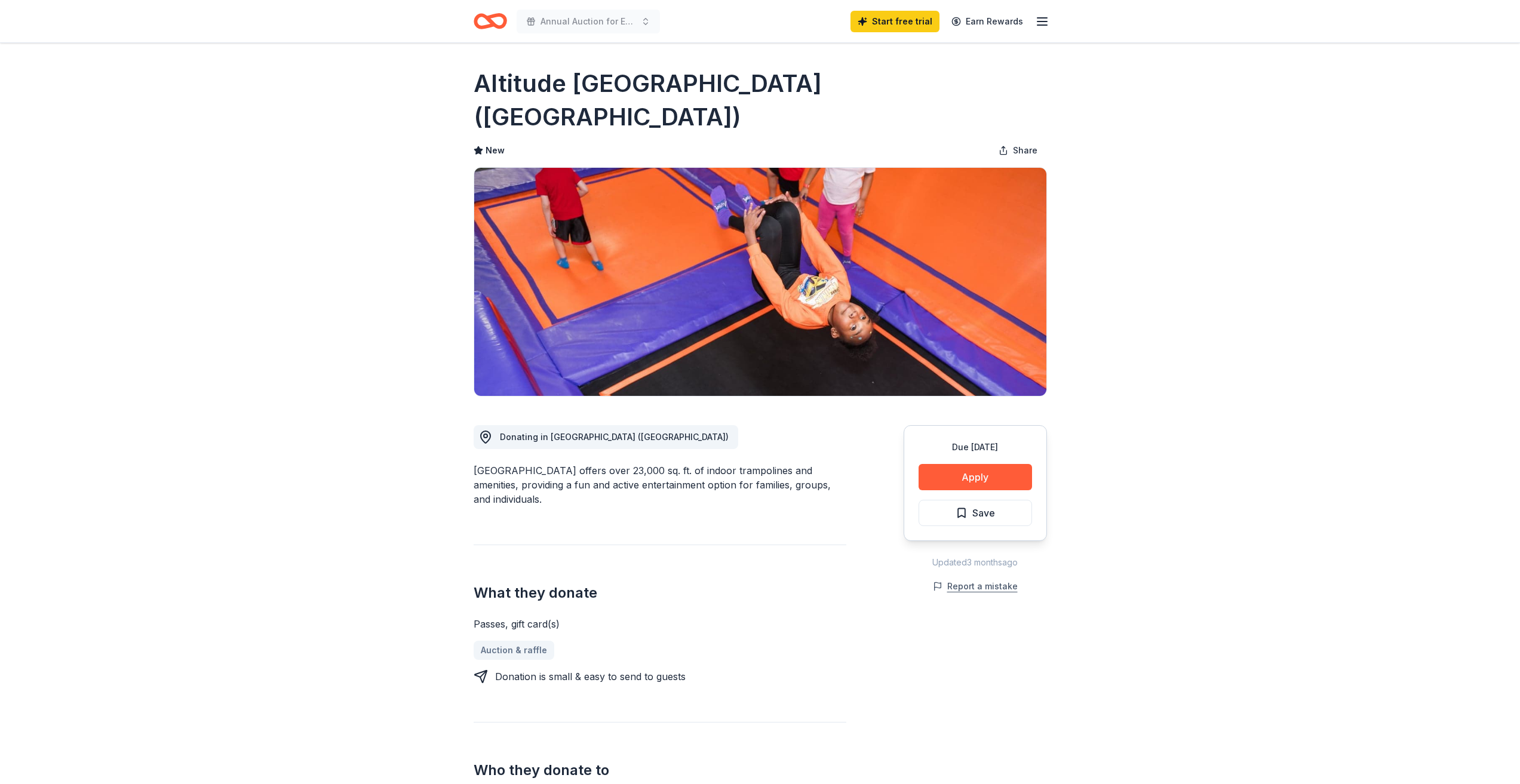
click at [1007, 579] on button "Report a mistake" at bounding box center [975, 586] width 85 height 15
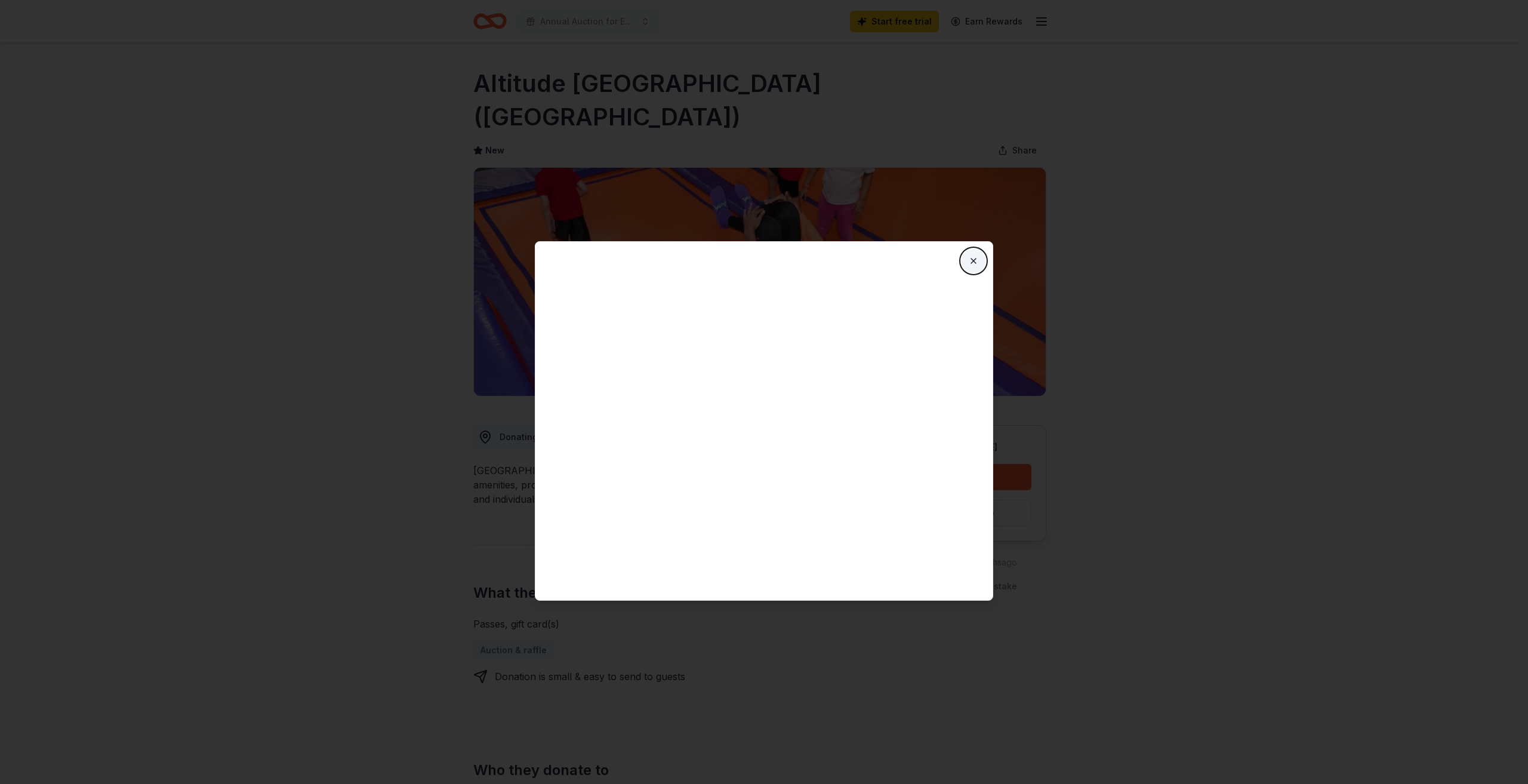
click at [970, 268] on button "Close" at bounding box center [973, 260] width 23 height 23
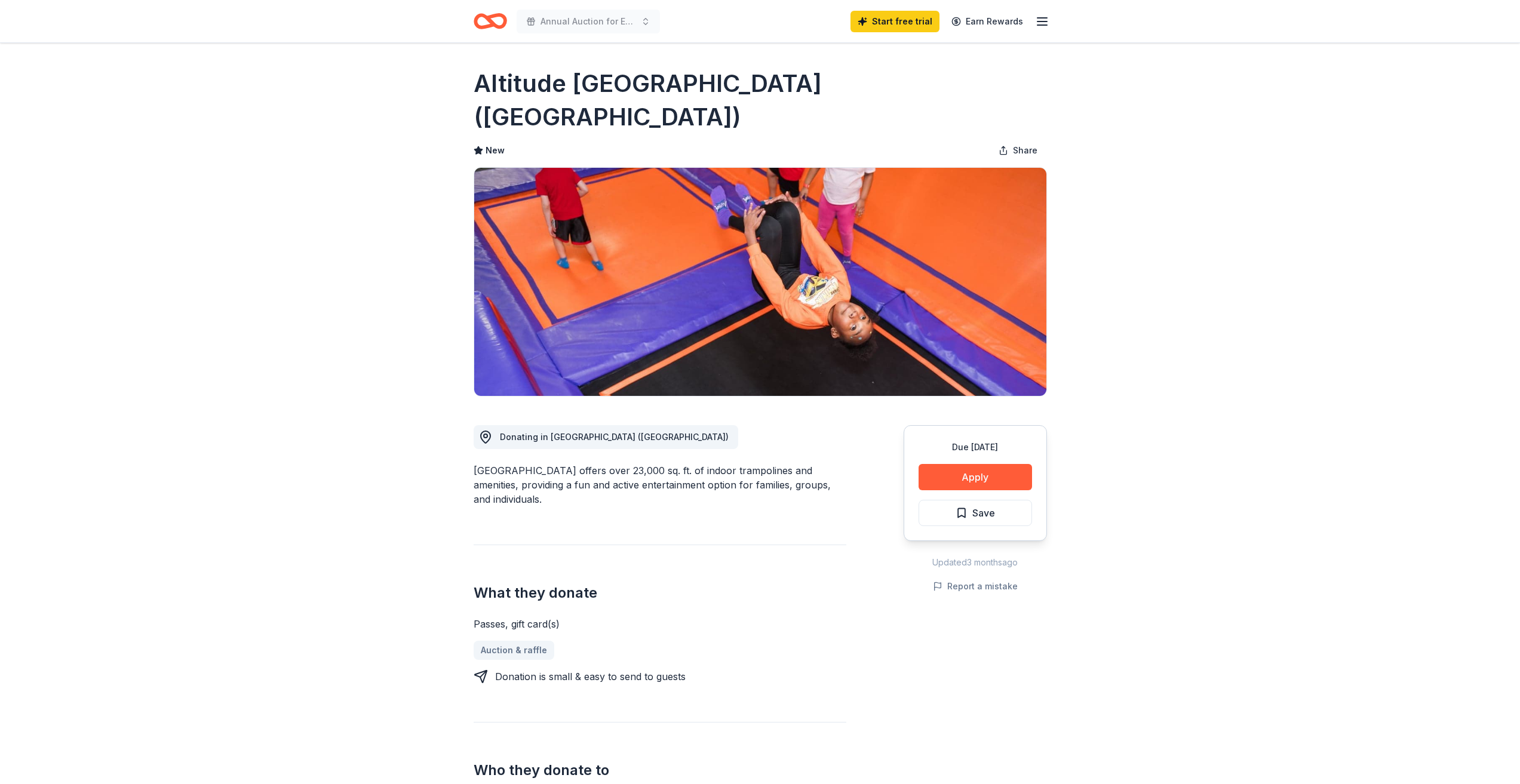
click at [1347, 259] on div "Due in 171 days Share Altitude Trampoline Park (Bloomington) New Share Donating…" at bounding box center [760, 796] width 1520 height 1506
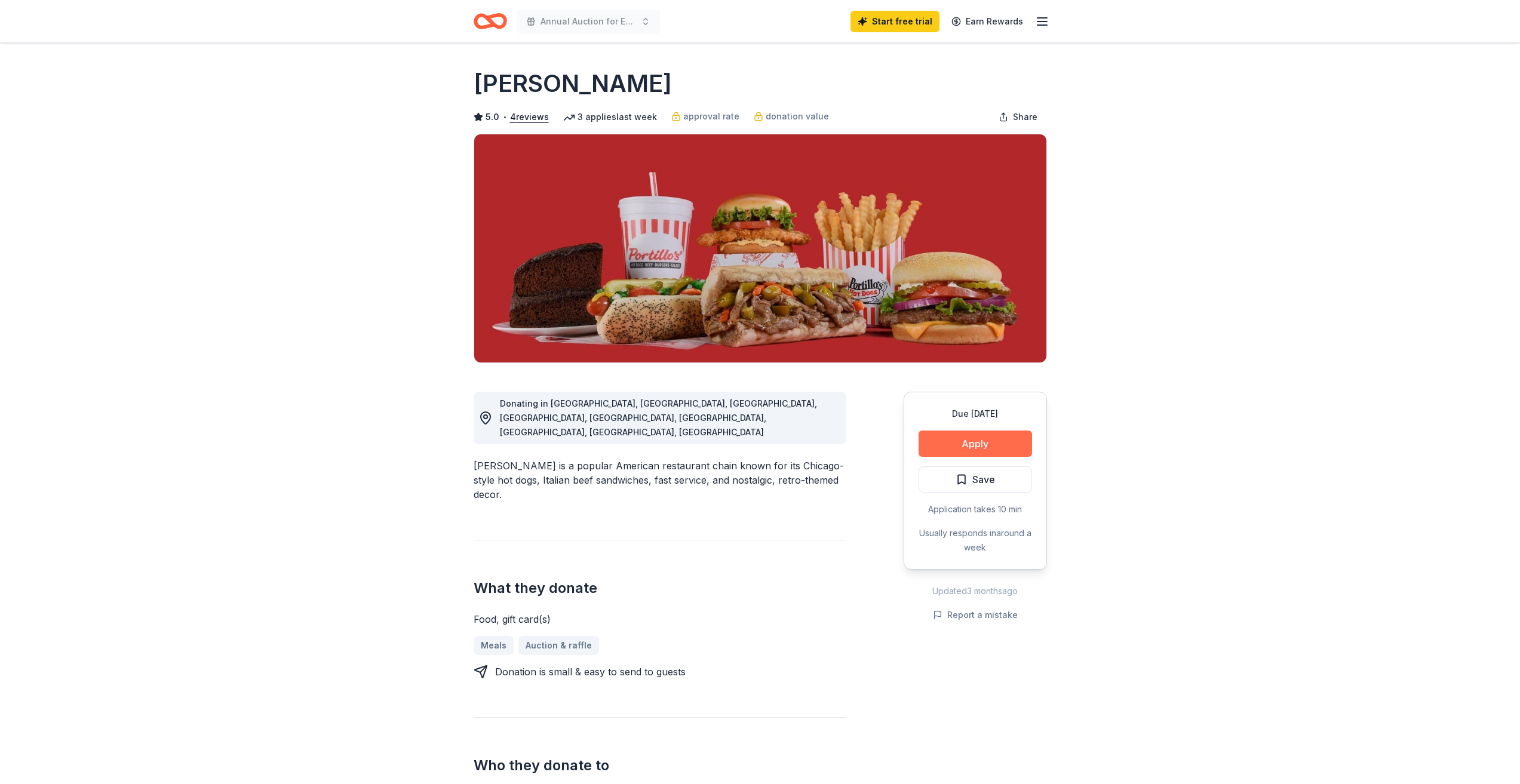
click at [999, 446] on button "Apply" at bounding box center [975, 443] width 113 height 26
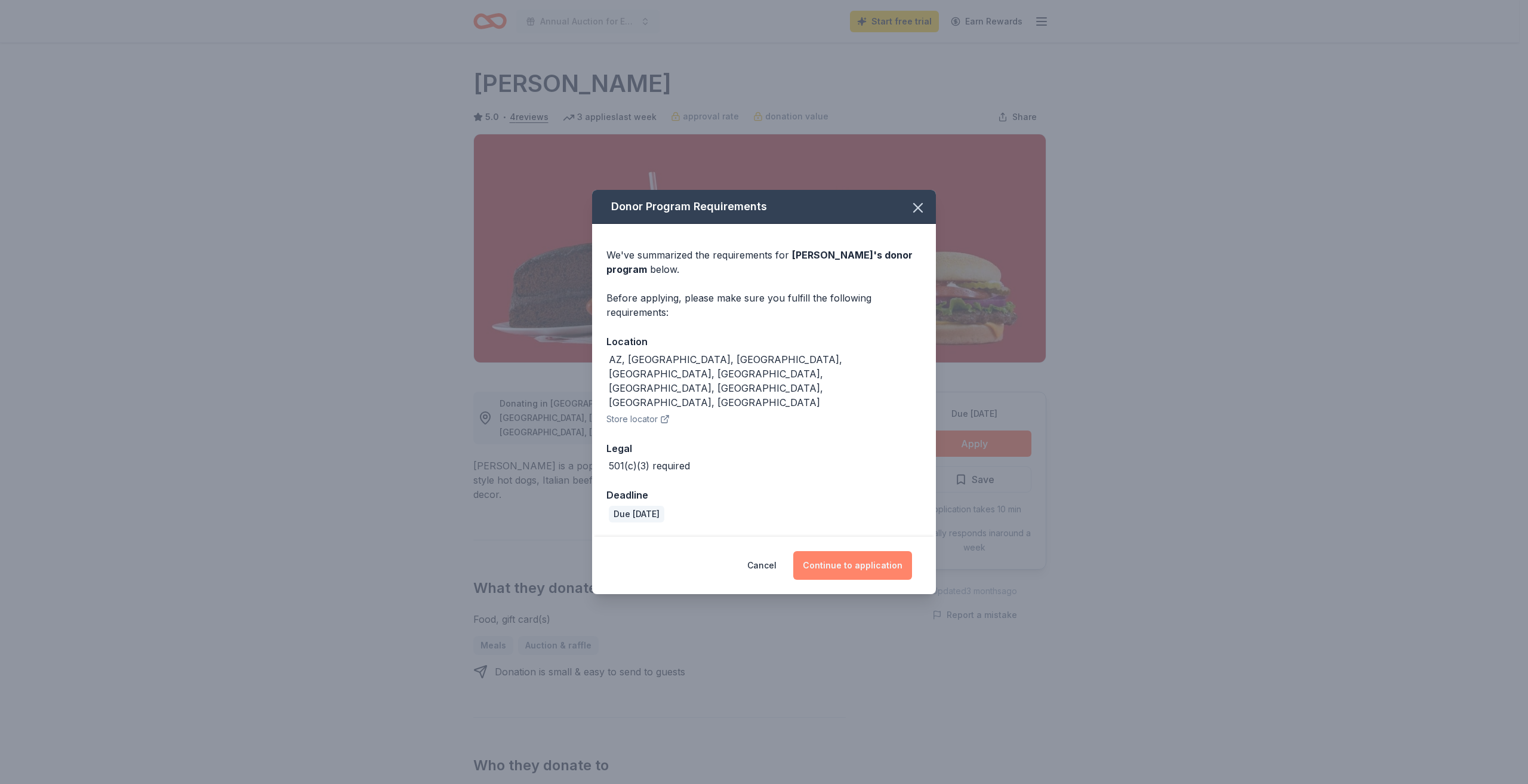
click at [870, 551] on button "Continue to application" at bounding box center [852, 565] width 119 height 28
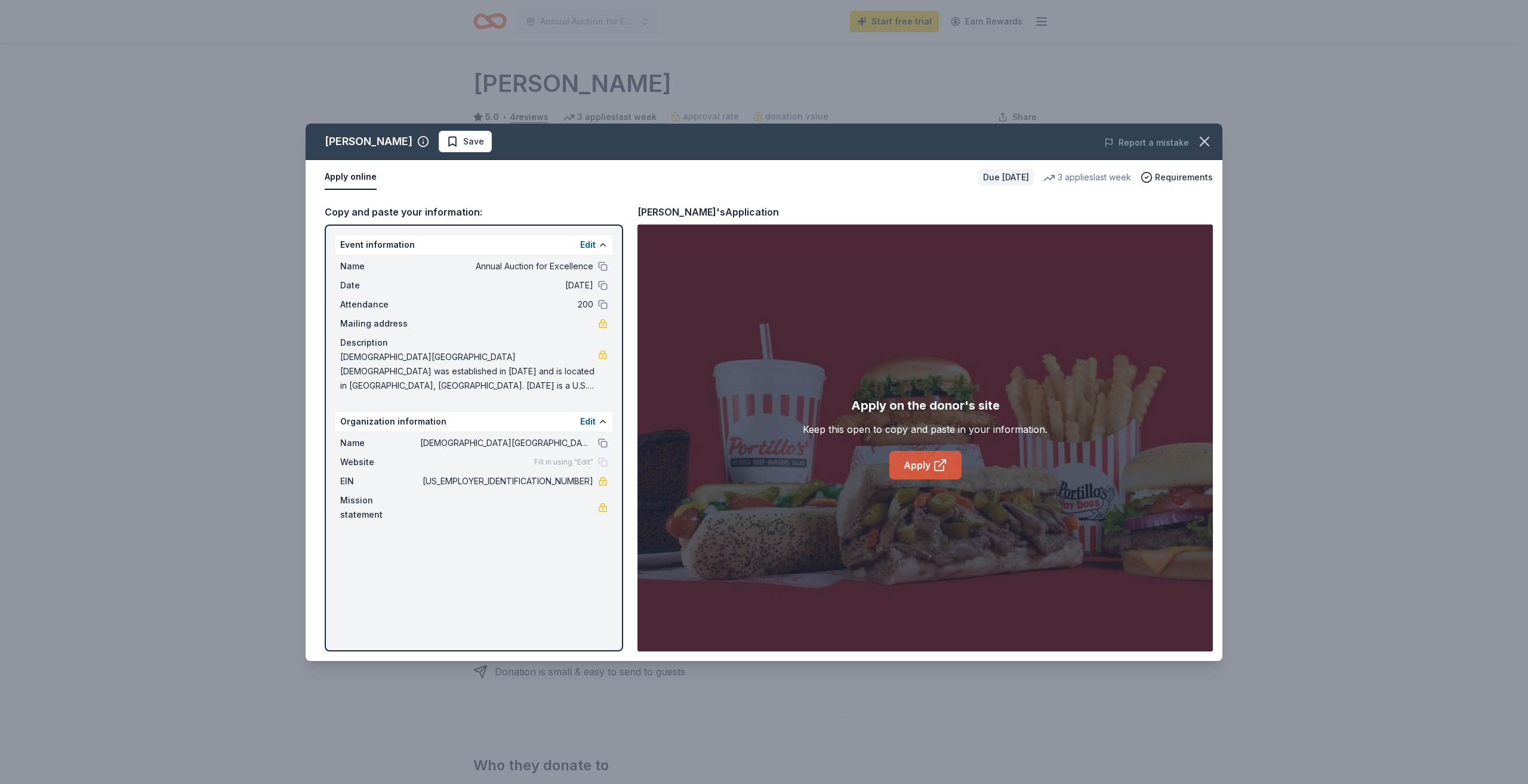
click at [939, 468] on icon at bounding box center [940, 464] width 15 height 15
drag, startPoint x: 595, startPoint y: 483, endPoint x: 556, endPoint y: 483, distance: 39.0
click at [556, 483] on div "EIN 37-1223287" at bounding box center [474, 481] width 267 height 15
click at [1197, 143] on icon "button" at bounding box center [1204, 140] width 17 height 17
